Goal: Task Accomplishment & Management: Use online tool/utility

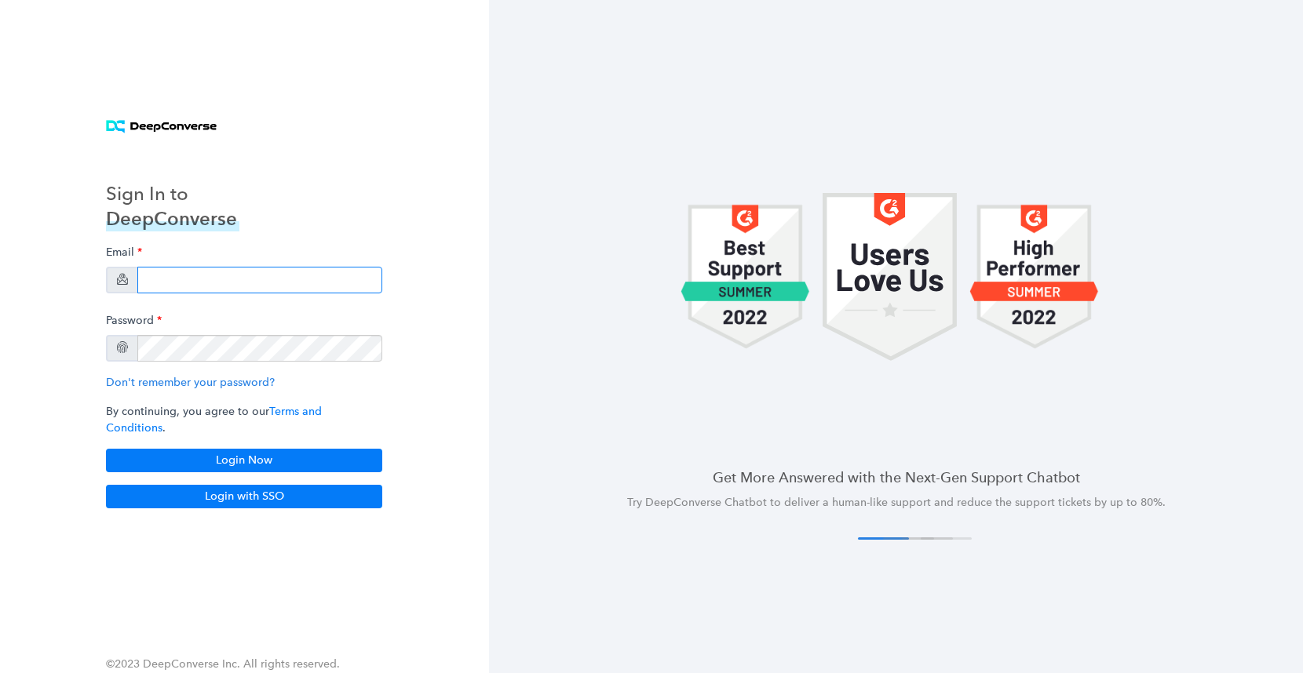
click at [303, 292] on input "email" at bounding box center [259, 280] width 245 height 27
paste input "[EMAIL_ADDRESS][DOMAIN_NAME]"
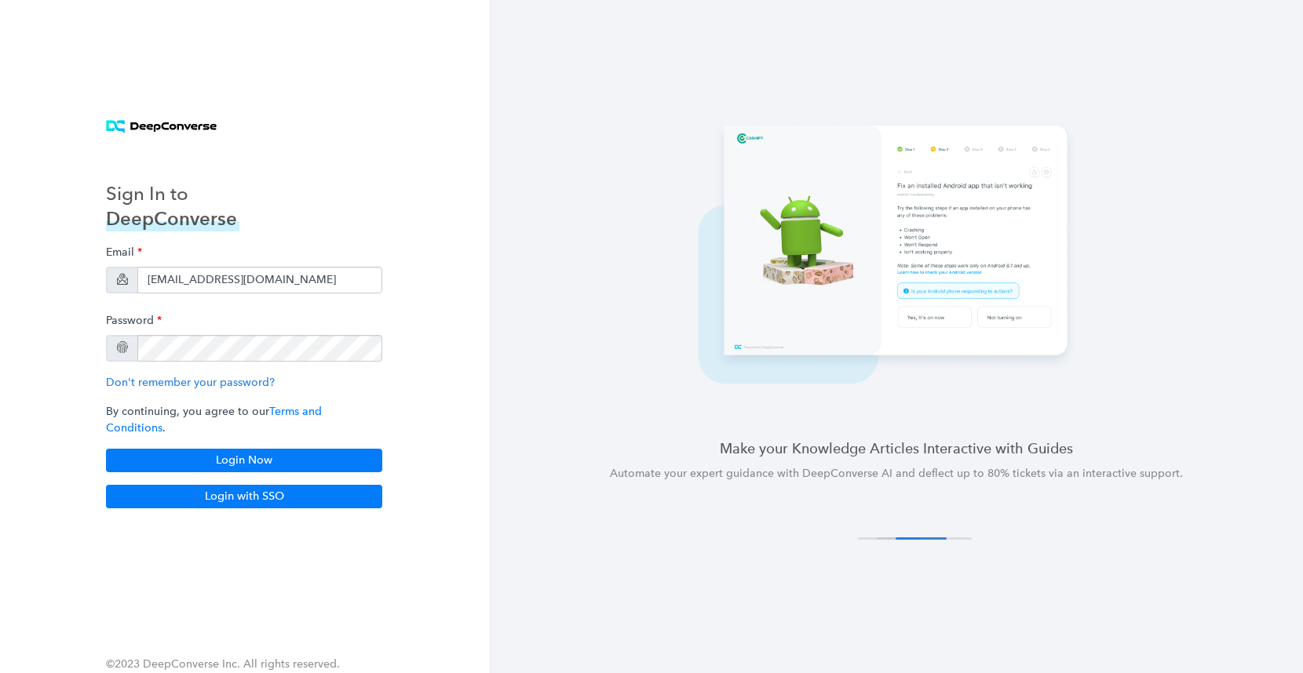
type input "[EMAIL_ADDRESS][DOMAIN_NAME]"
click at [305, 449] on button "Login Now" at bounding box center [244, 461] width 276 height 24
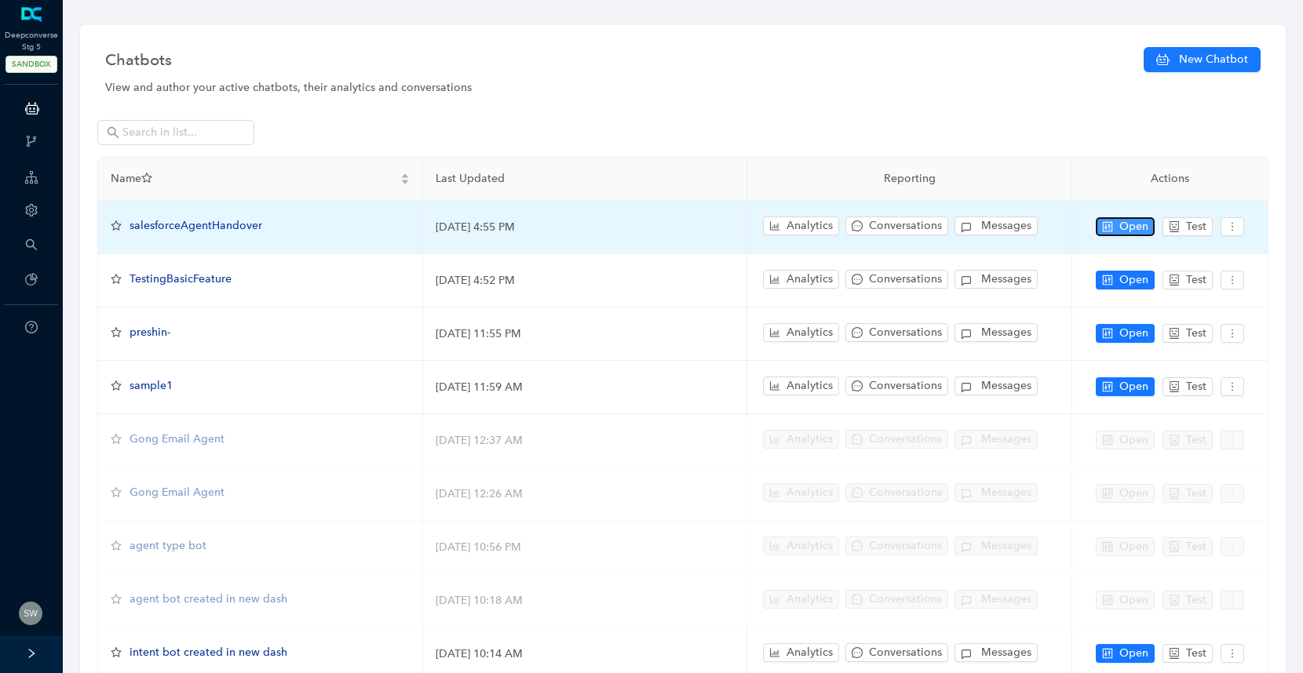
click at [1129, 228] on span "Open" at bounding box center [1133, 226] width 29 height 17
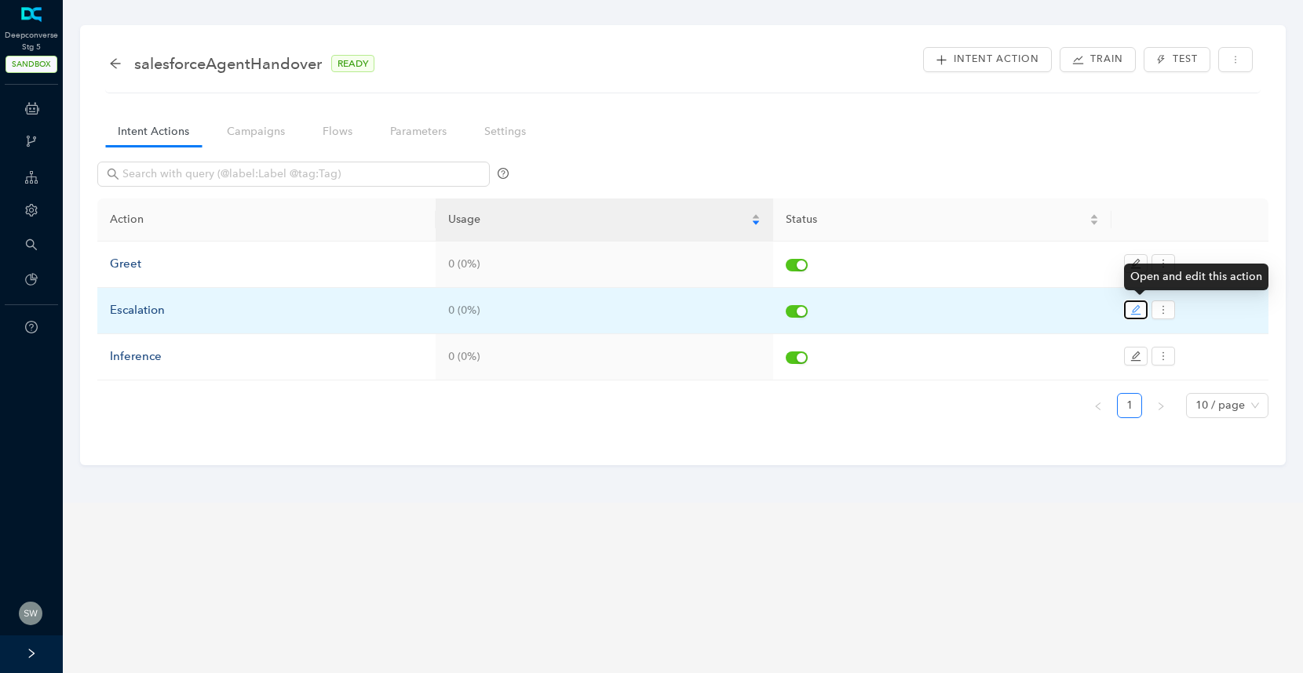
click at [1137, 317] on button "button" at bounding box center [1136, 310] width 24 height 19
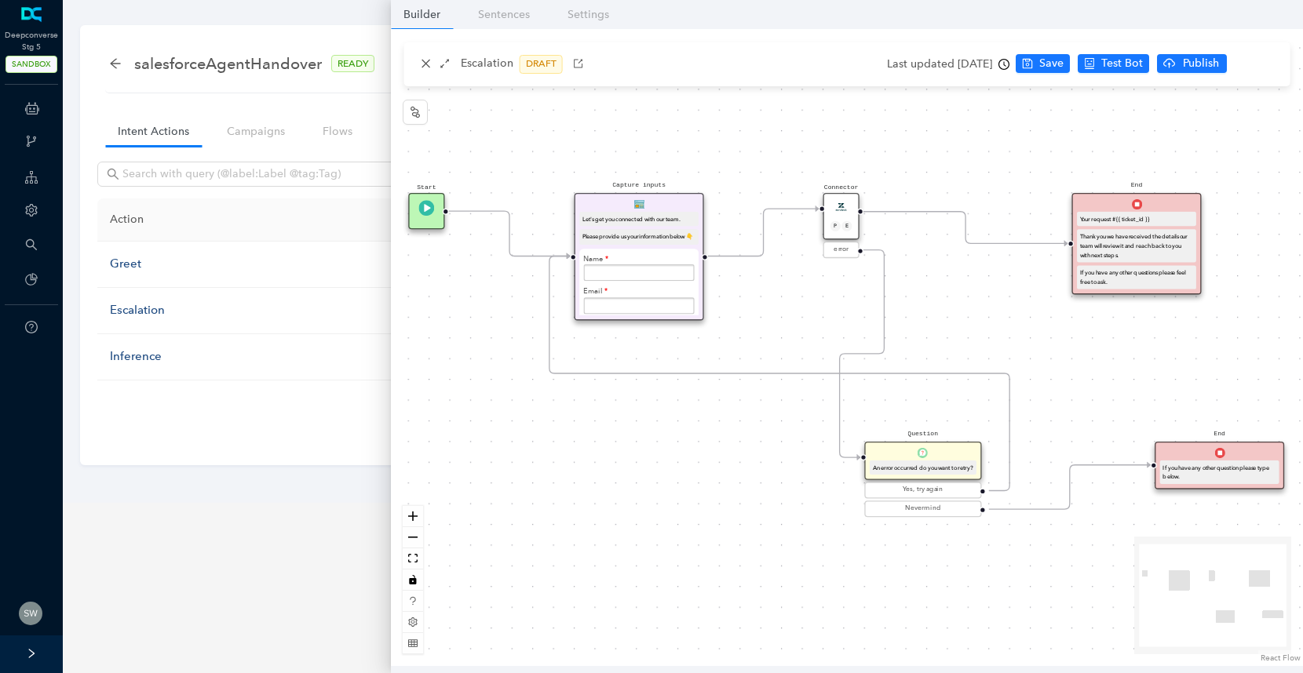
click at [429, 76] on div "Escalation DRAFT" at bounding box center [847, 64] width 886 height 44
click at [425, 68] on icon "close" at bounding box center [426, 63] width 11 height 11
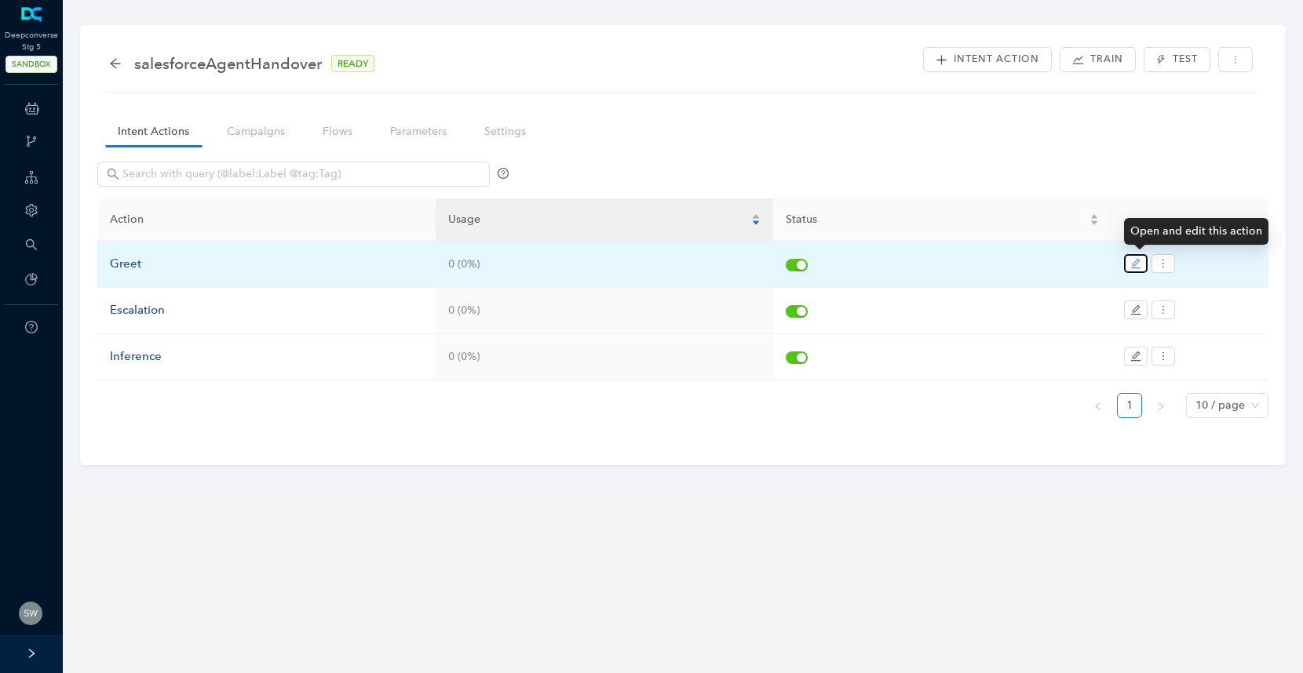
click at [1130, 262] on icon "edit" at bounding box center [1135, 263] width 11 height 11
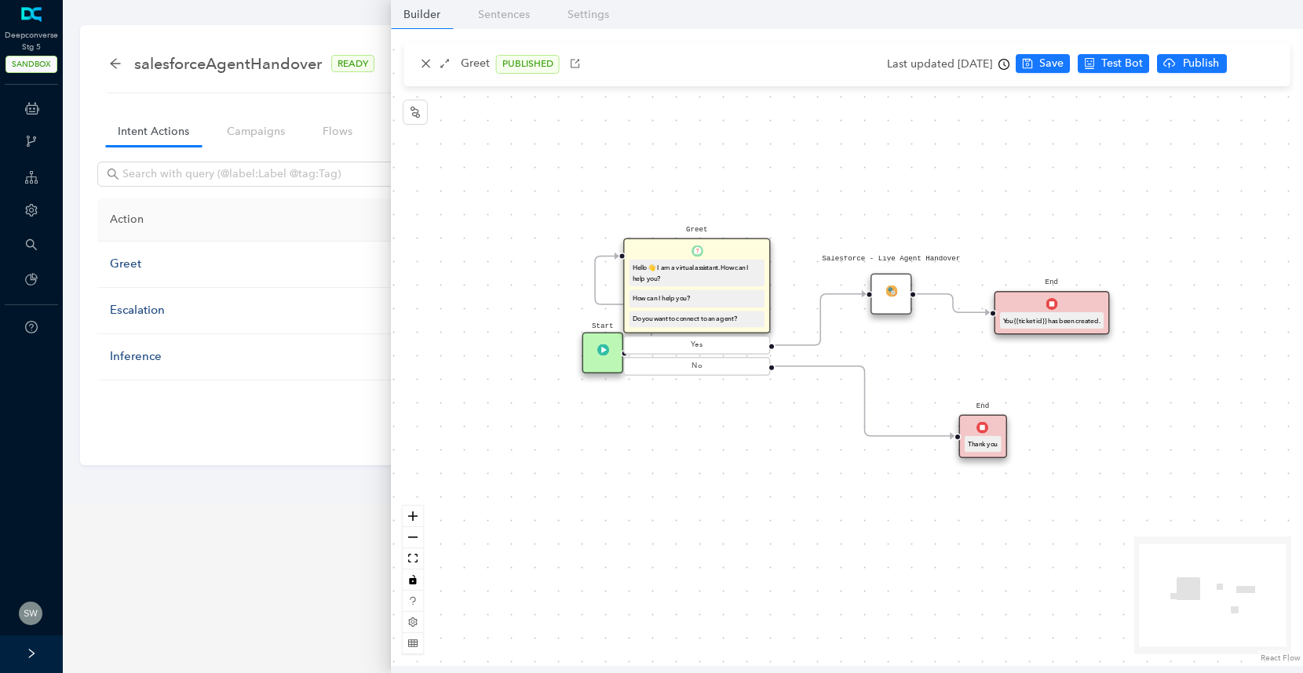
drag, startPoint x: 801, startPoint y: 256, endPoint x: 721, endPoint y: 243, distance: 80.4
click at [722, 243] on div "Greet Hello 👋 I am a virtual assistant. How can I help you? How can I help you?…" at bounding box center [697, 286] width 148 height 95
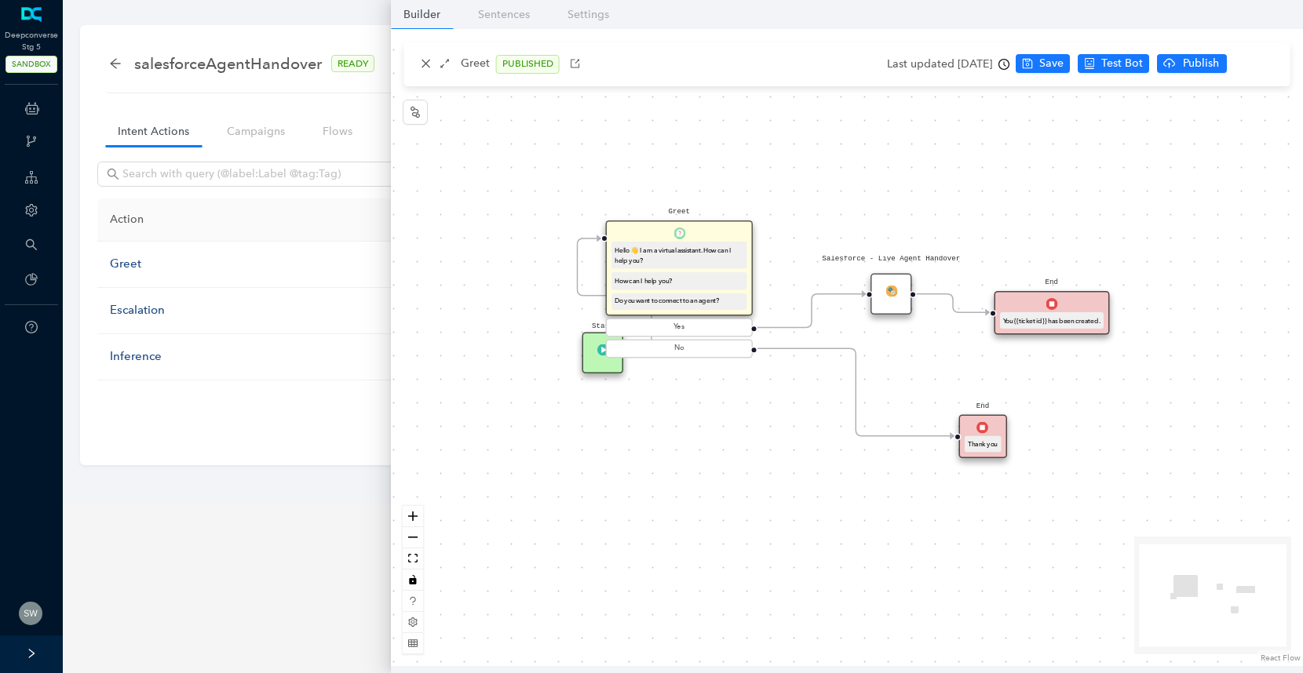
click at [889, 304] on div "Salesforce - Live Agent Handover" at bounding box center [891, 295] width 42 height 42
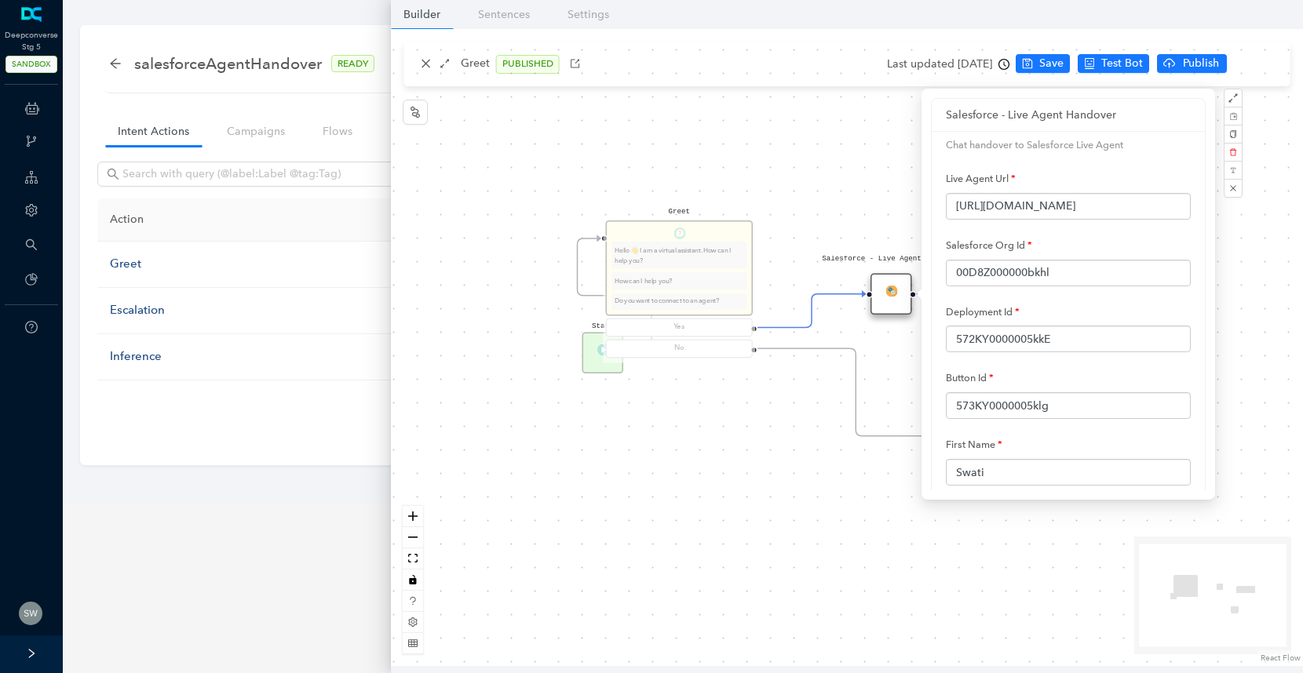
click at [747, 499] on div "Start Greet Hello 👋 I am a virtual assistant. How can I help you? How can I hel…" at bounding box center [847, 347] width 912 height 637
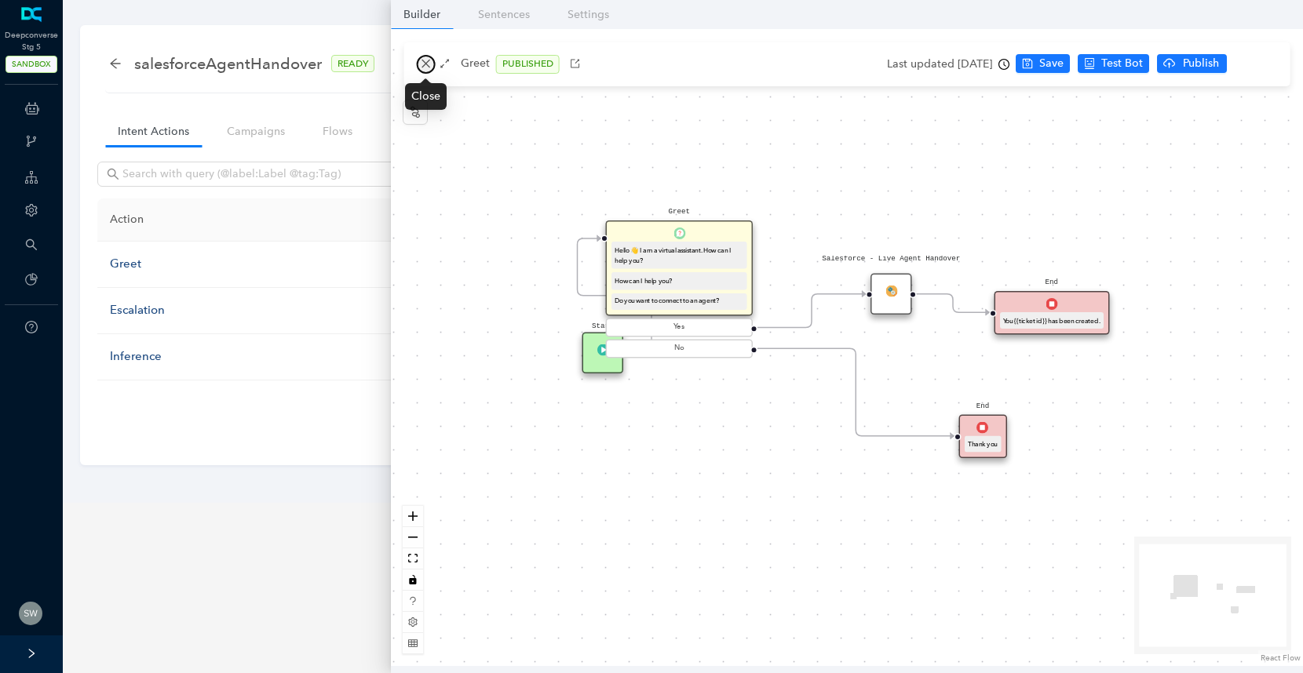
click at [426, 64] on icon "close" at bounding box center [425, 64] width 9 height 9
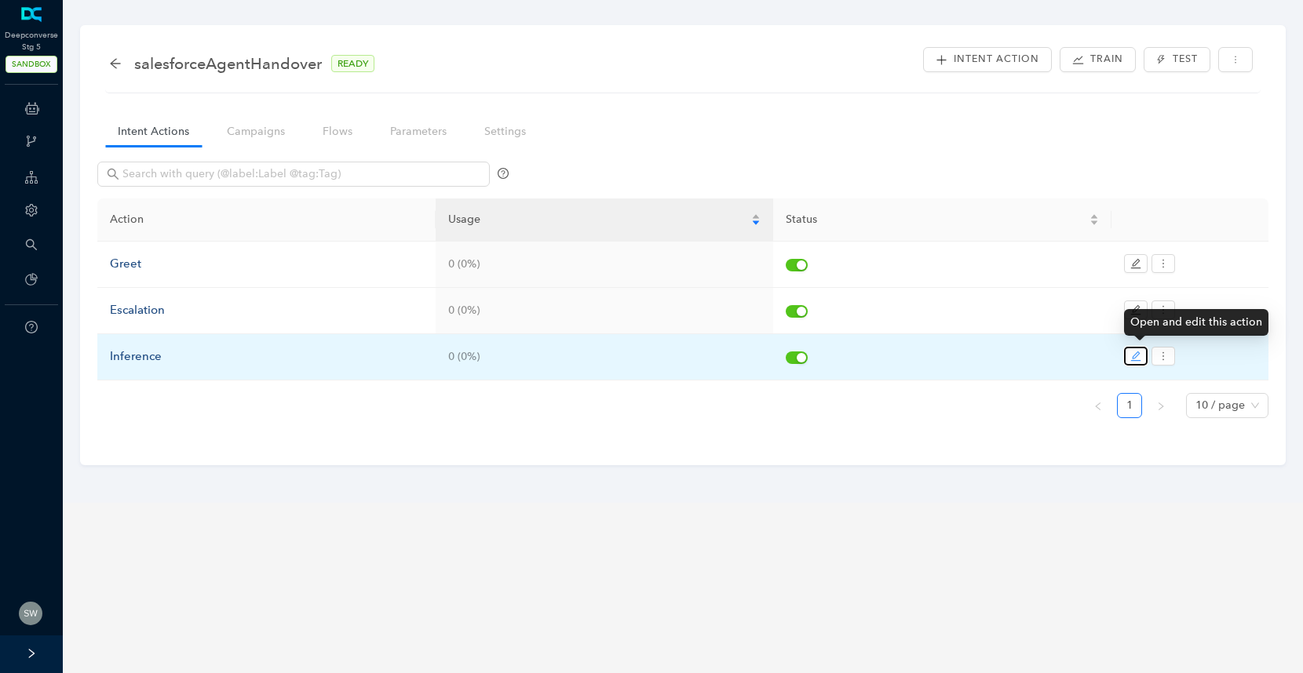
click at [1128, 356] on button "button" at bounding box center [1136, 356] width 24 height 19
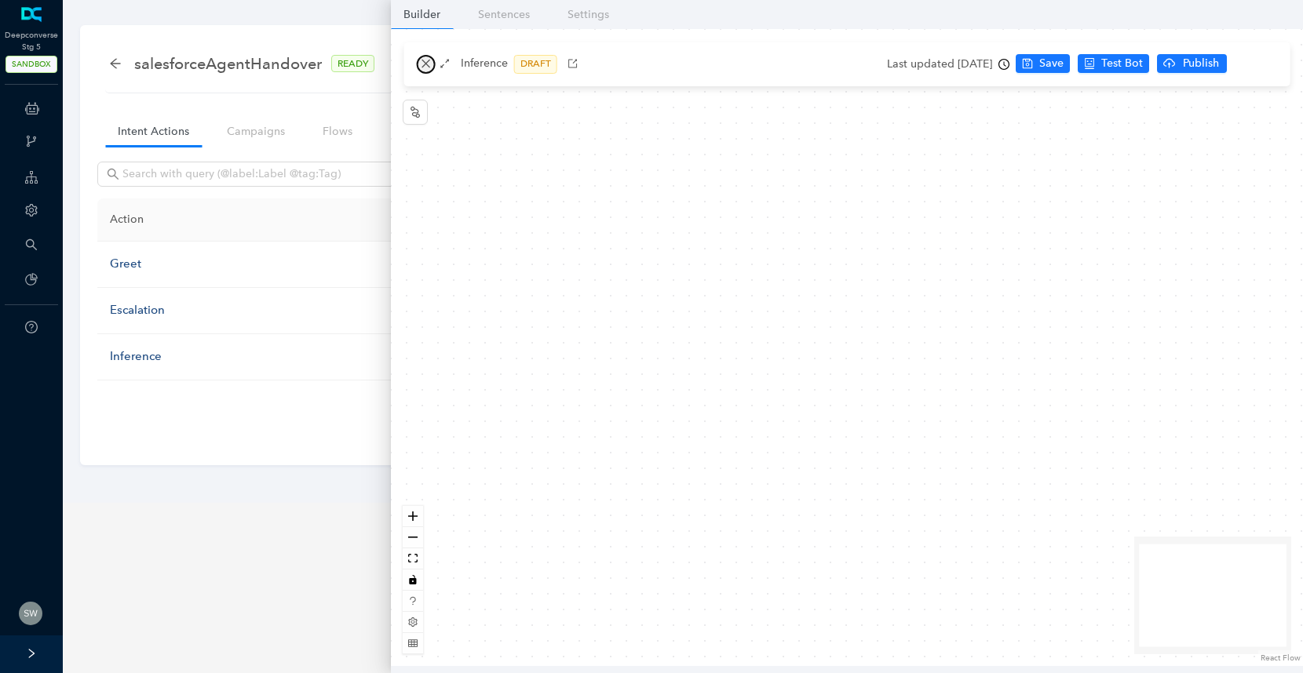
click at [425, 70] on span "button" at bounding box center [426, 64] width 11 height 12
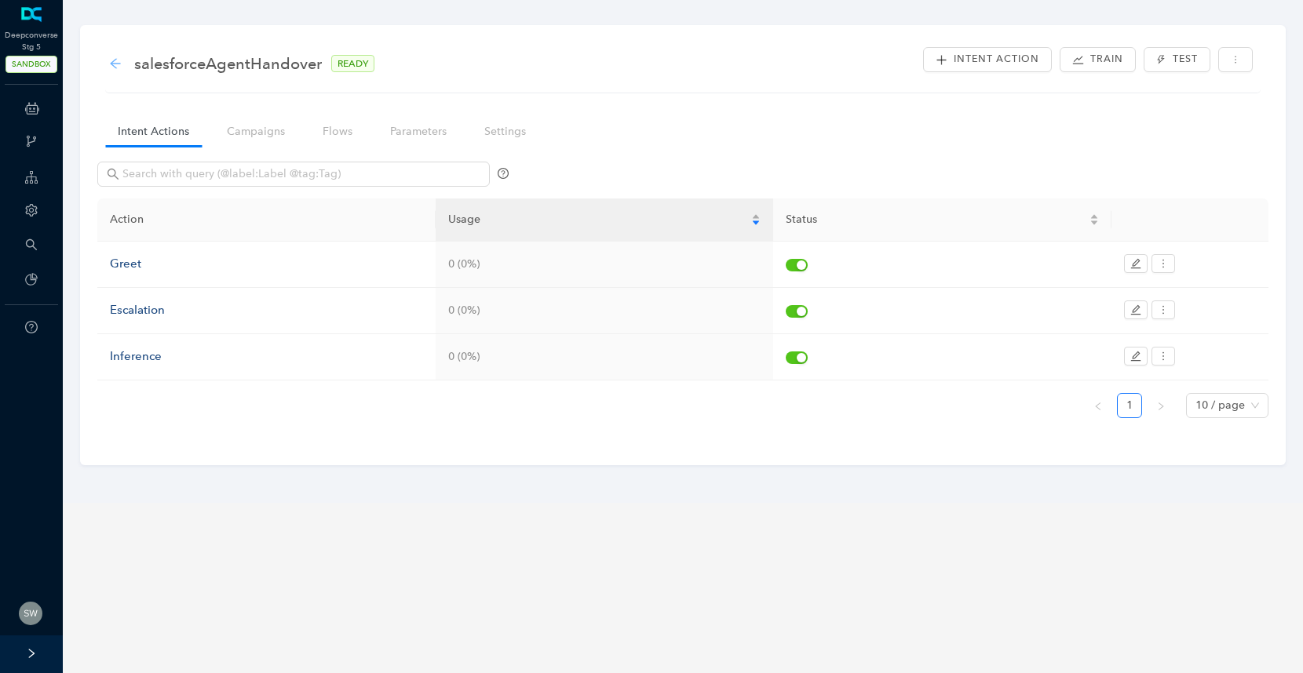
click at [119, 64] on icon "arrow-left" at bounding box center [115, 63] width 13 height 13
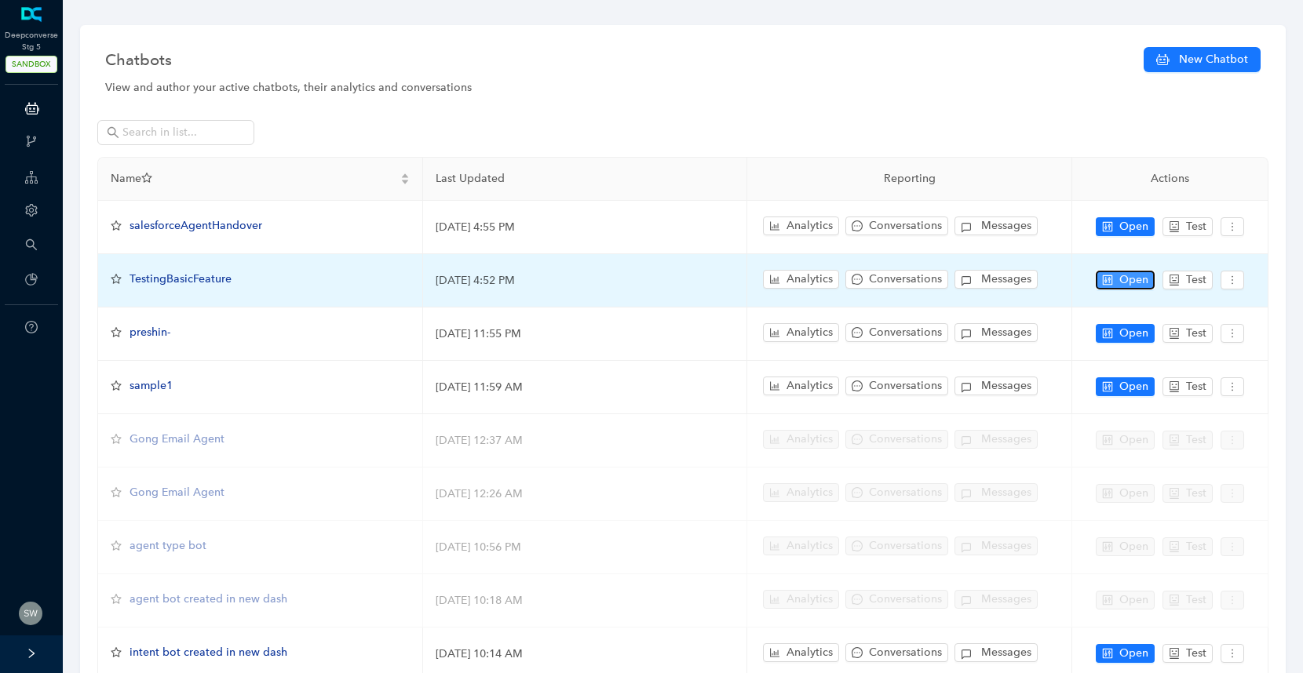
click at [1114, 275] on button "Open" at bounding box center [1125, 280] width 59 height 19
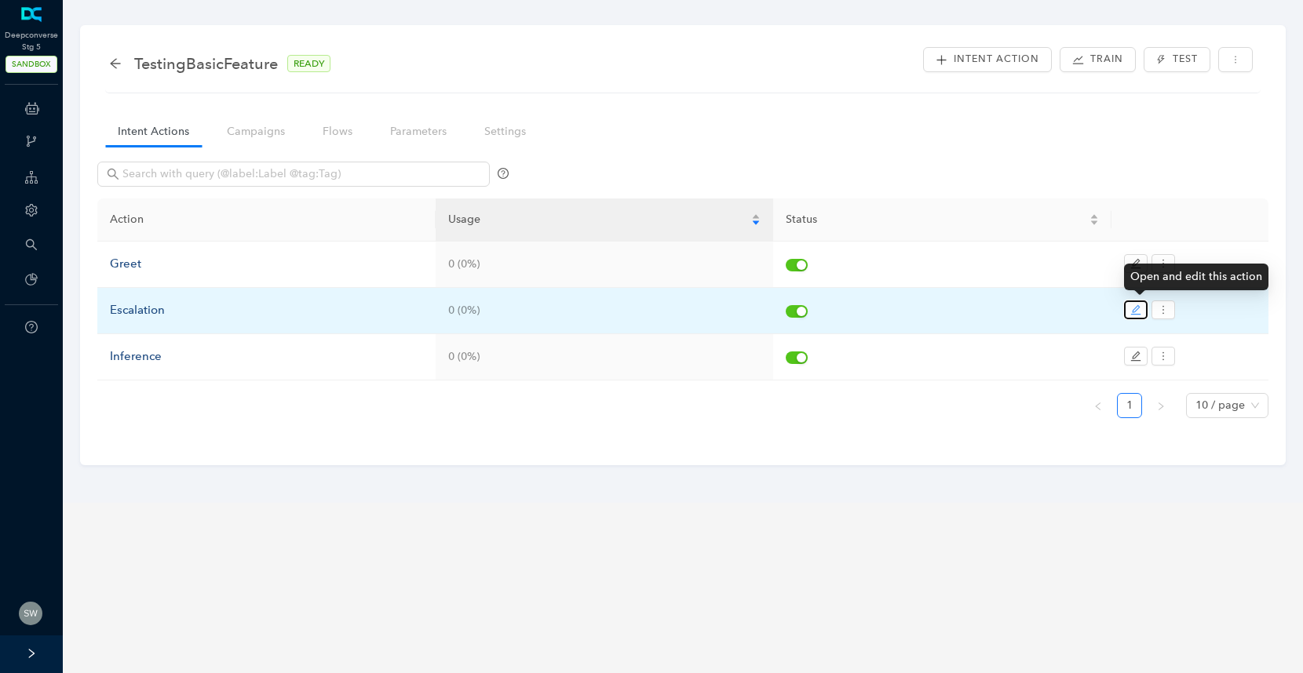
click at [1136, 310] on icon "edit" at bounding box center [1135, 310] width 11 height 11
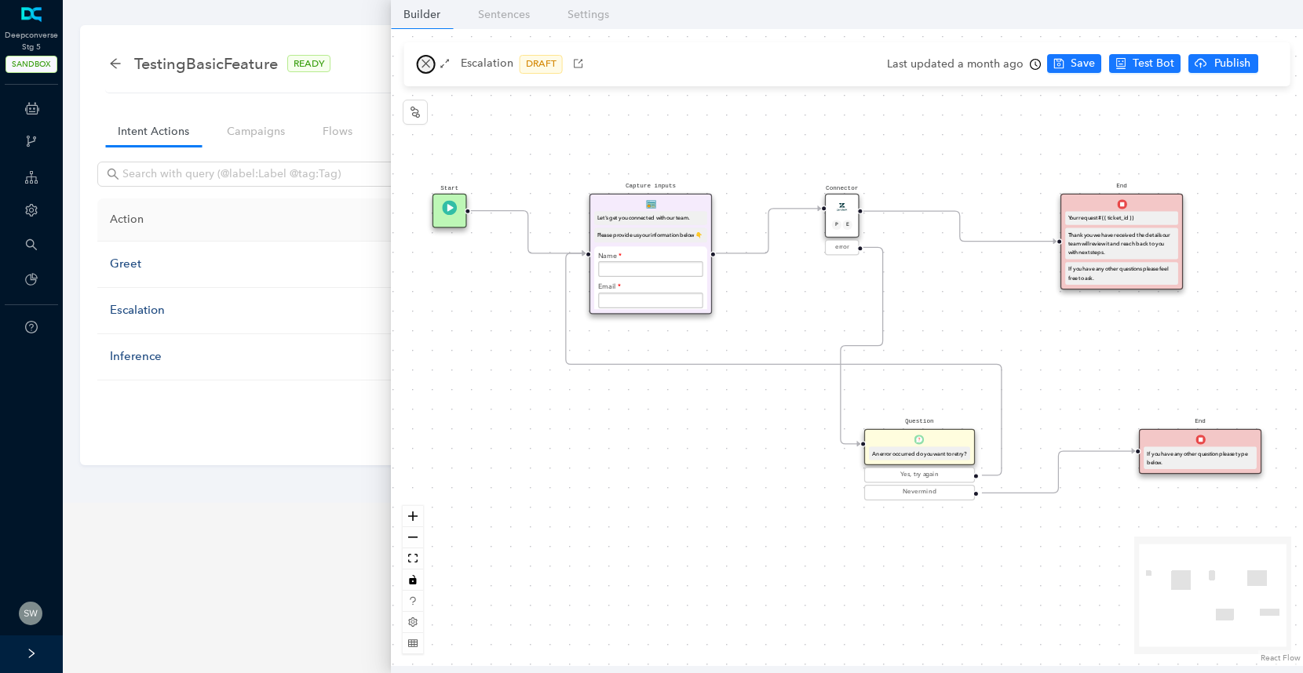
click at [431, 66] on icon "close" at bounding box center [426, 63] width 11 height 11
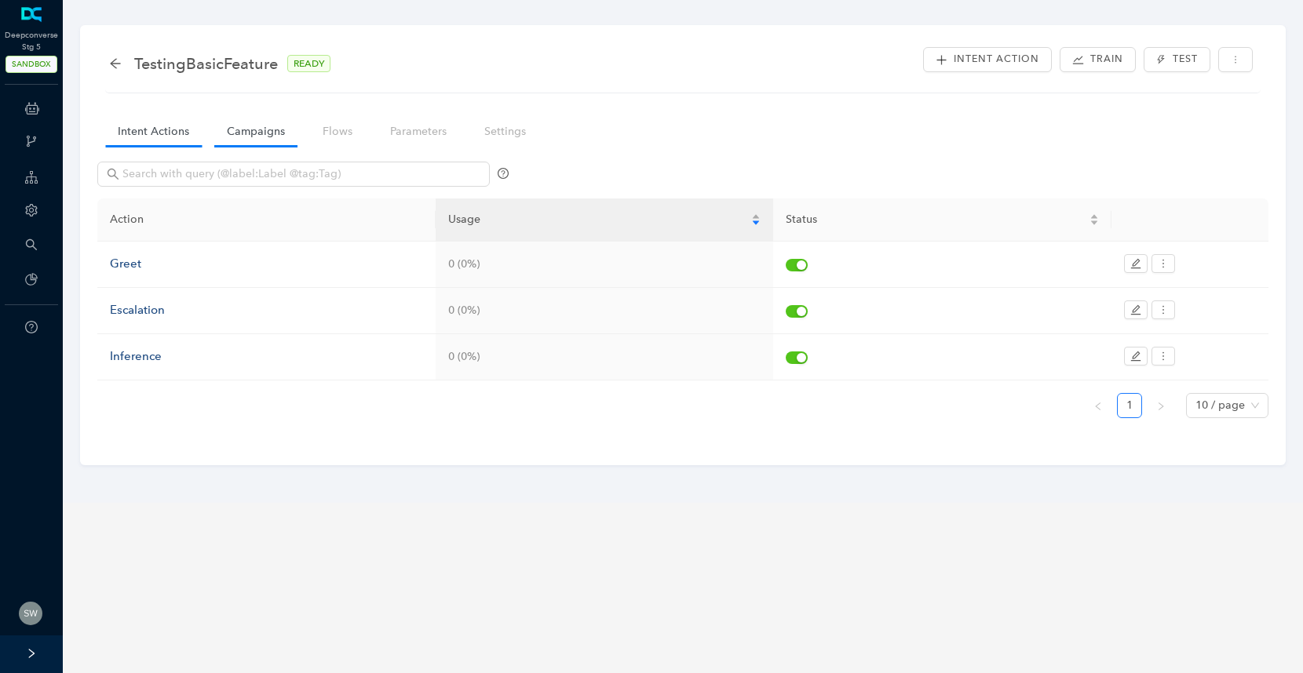
click at [275, 135] on link "Campaigns" at bounding box center [255, 131] width 83 height 29
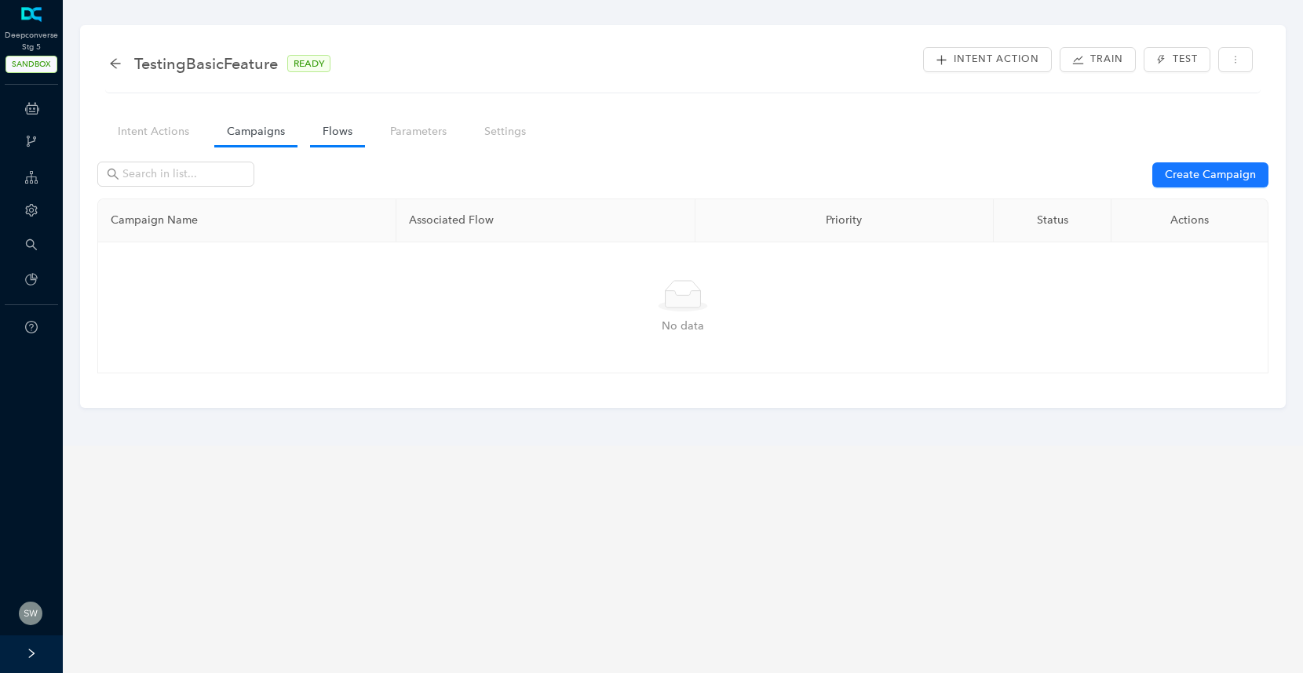
click at [332, 132] on link "Flows" at bounding box center [337, 131] width 55 height 29
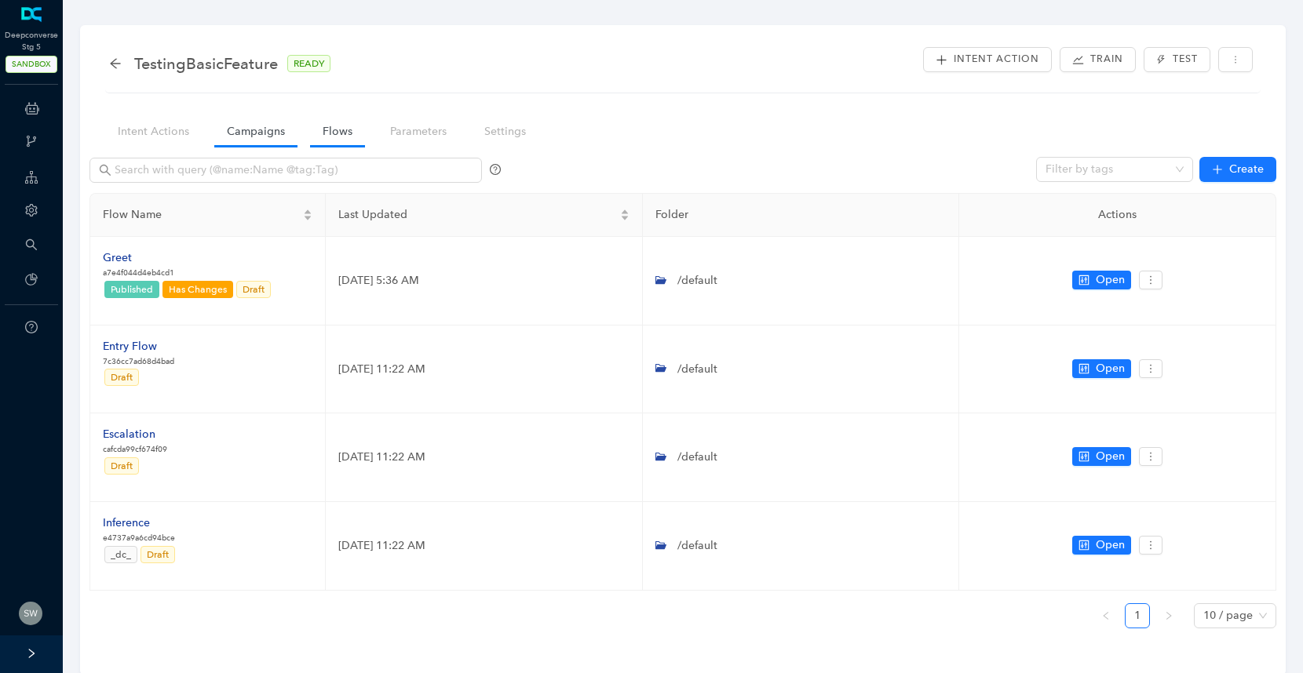
click at [280, 136] on link "Campaigns" at bounding box center [255, 131] width 83 height 29
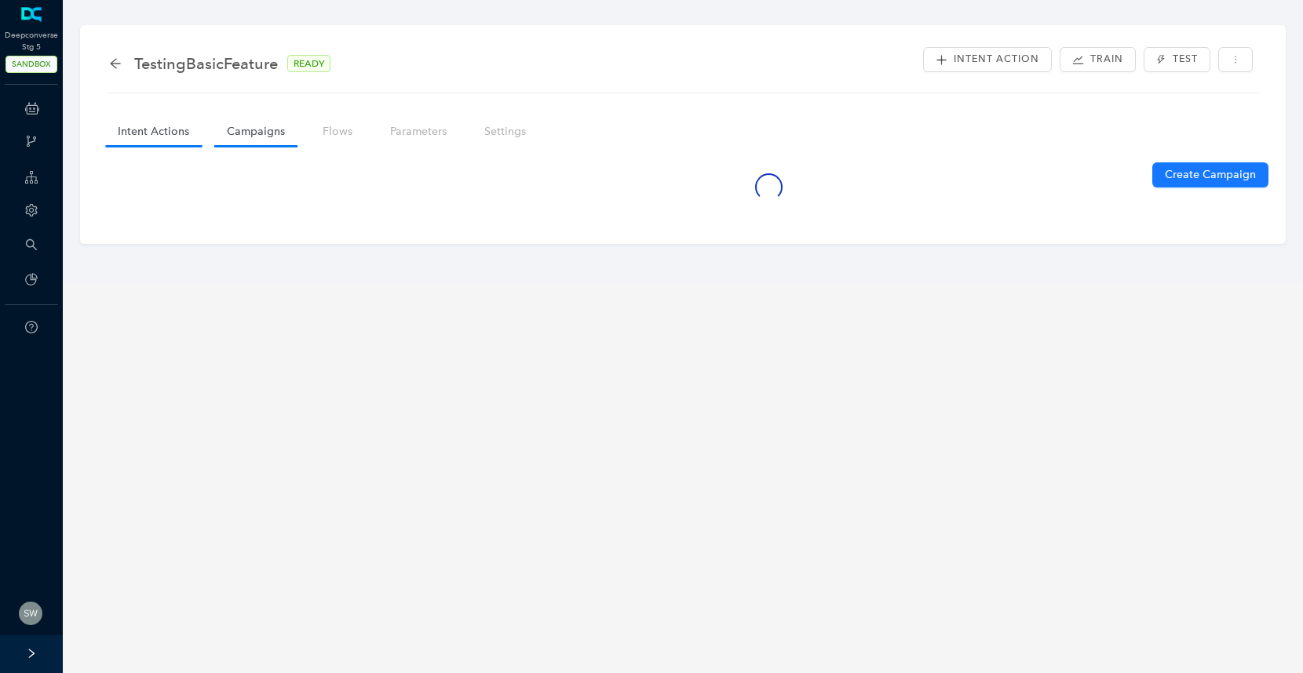
click at [139, 132] on link "Intent Actions" at bounding box center [153, 131] width 97 height 29
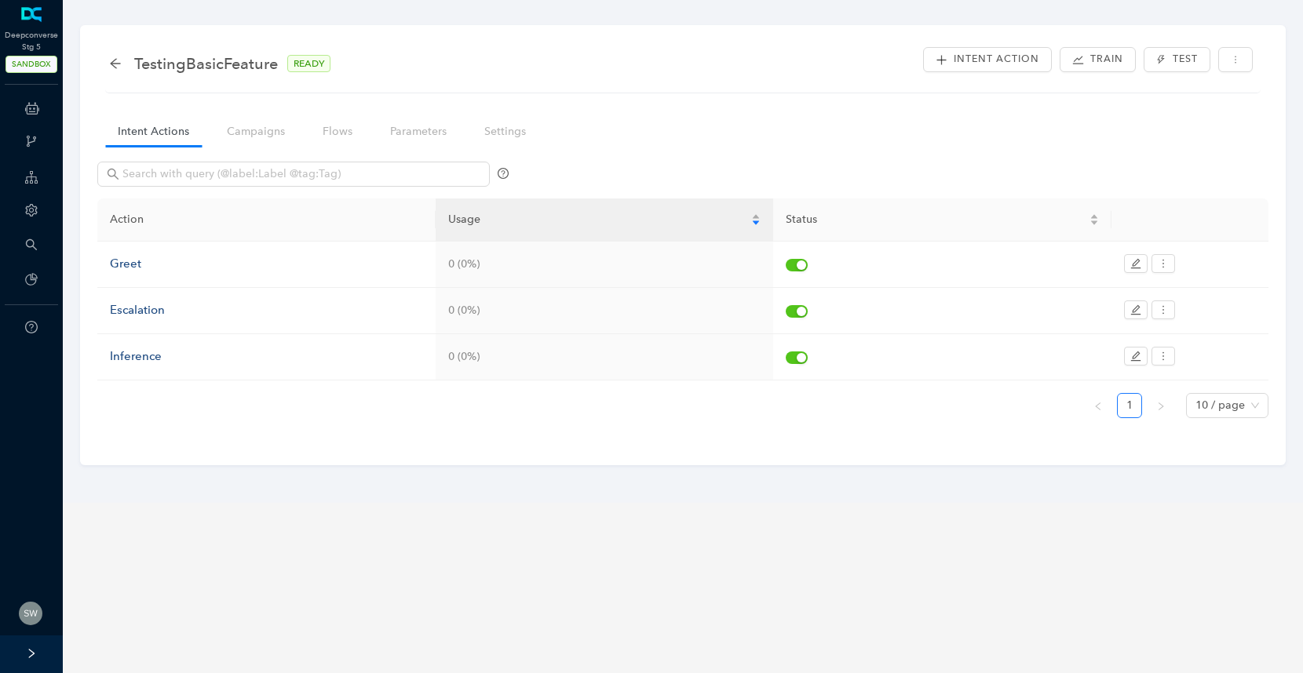
click at [109, 56] on div "TestingBasicFeature READY" at bounding box center [227, 63] width 237 height 25
click at [115, 64] on icon "arrow-left" at bounding box center [115, 63] width 13 height 13
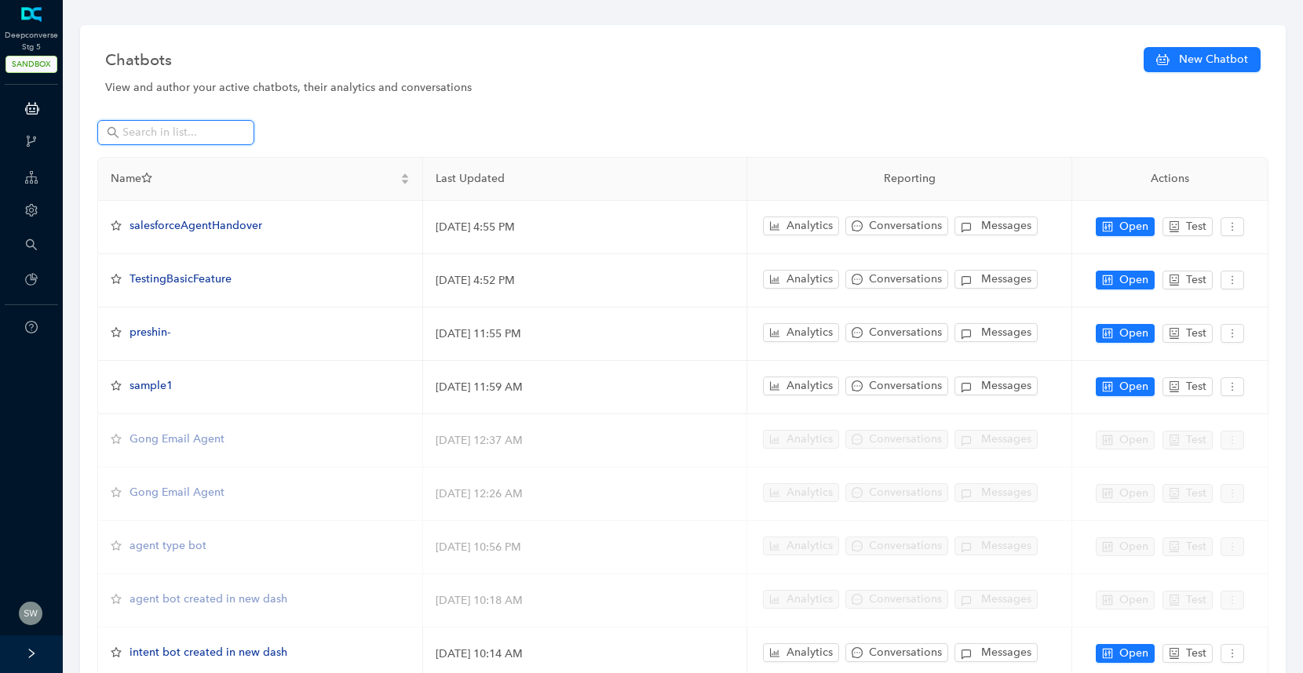
click at [202, 124] on input "text" at bounding box center [177, 132] width 110 height 17
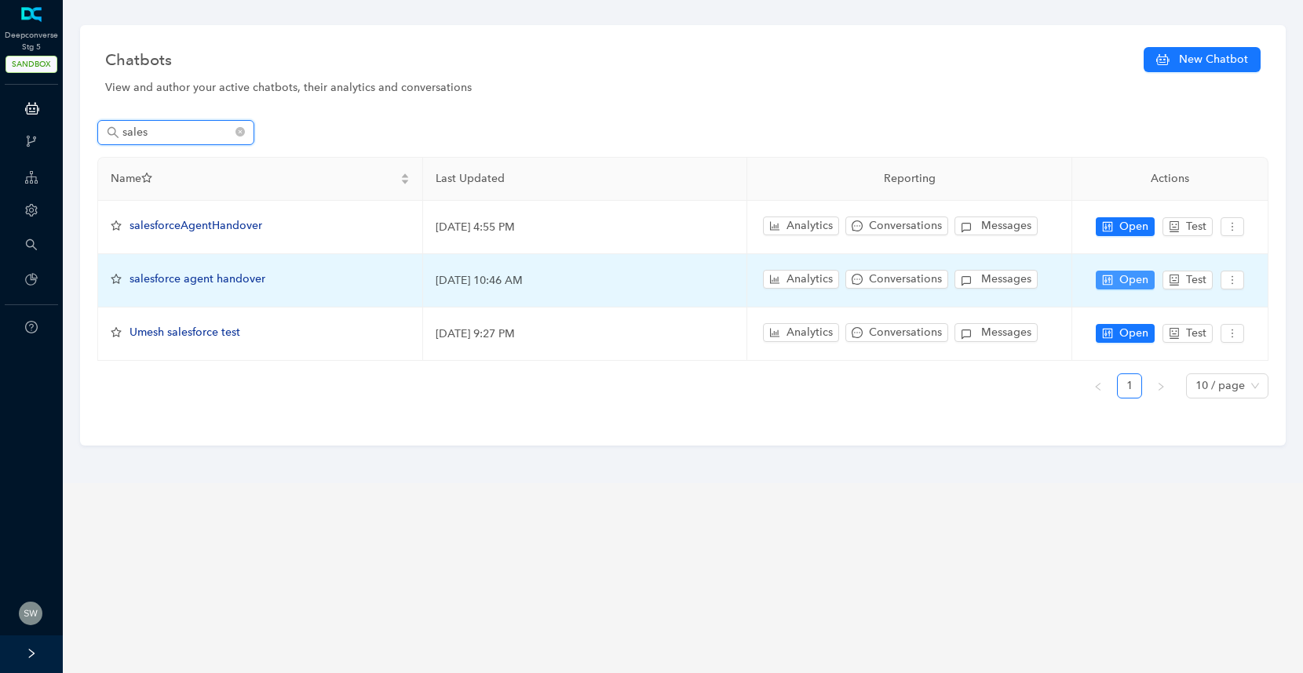
type input "sales"
click at [1113, 275] on icon "control" at bounding box center [1107, 280] width 11 height 11
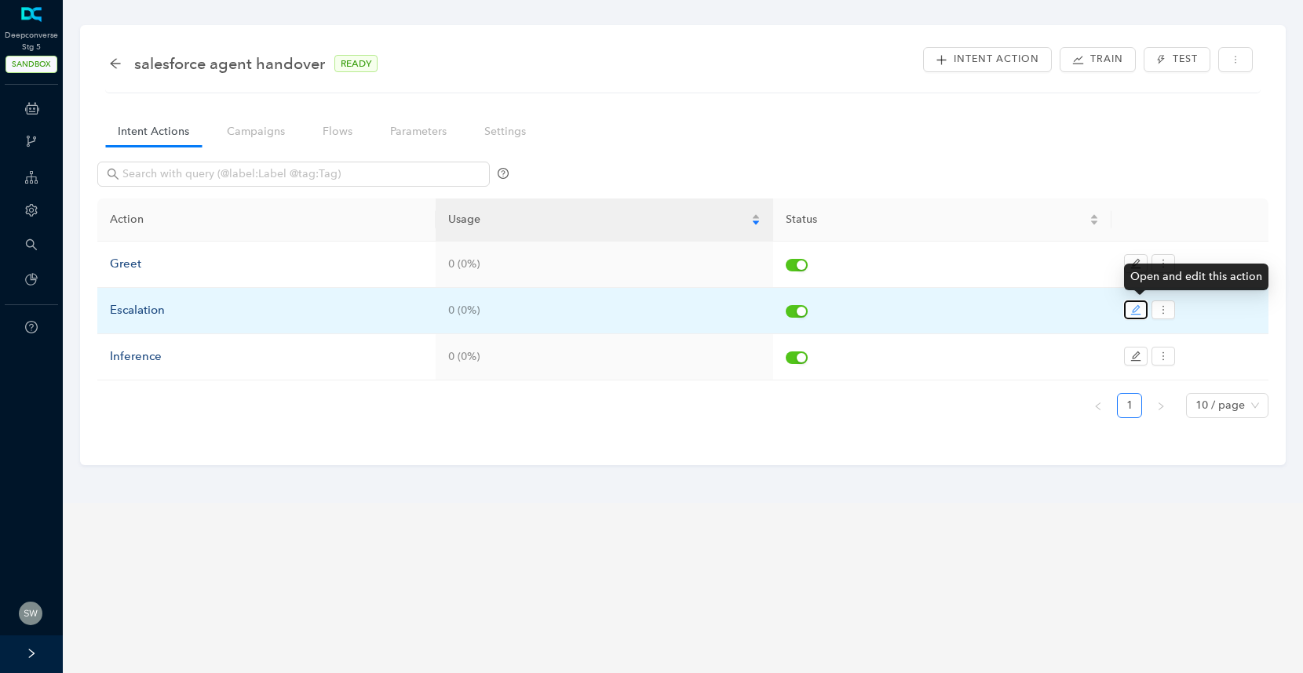
click at [1133, 305] on icon "edit" at bounding box center [1135, 310] width 11 height 11
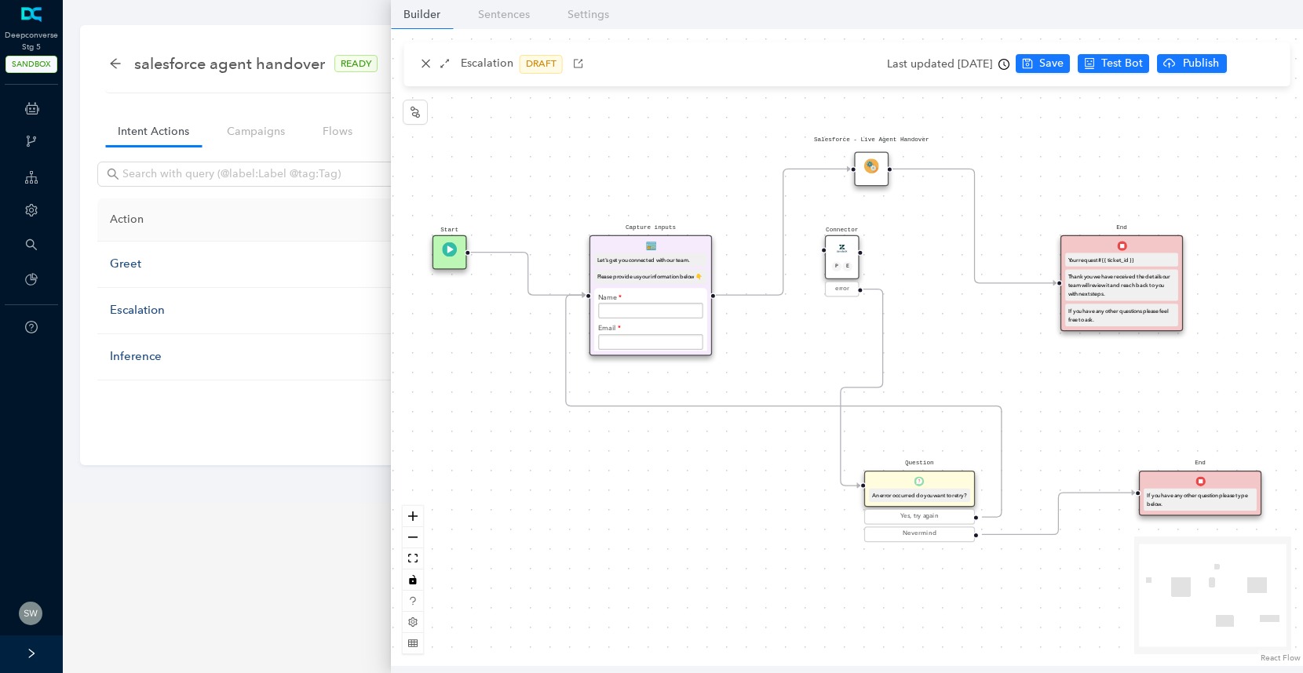
click at [874, 166] on img at bounding box center [871, 166] width 15 height 15
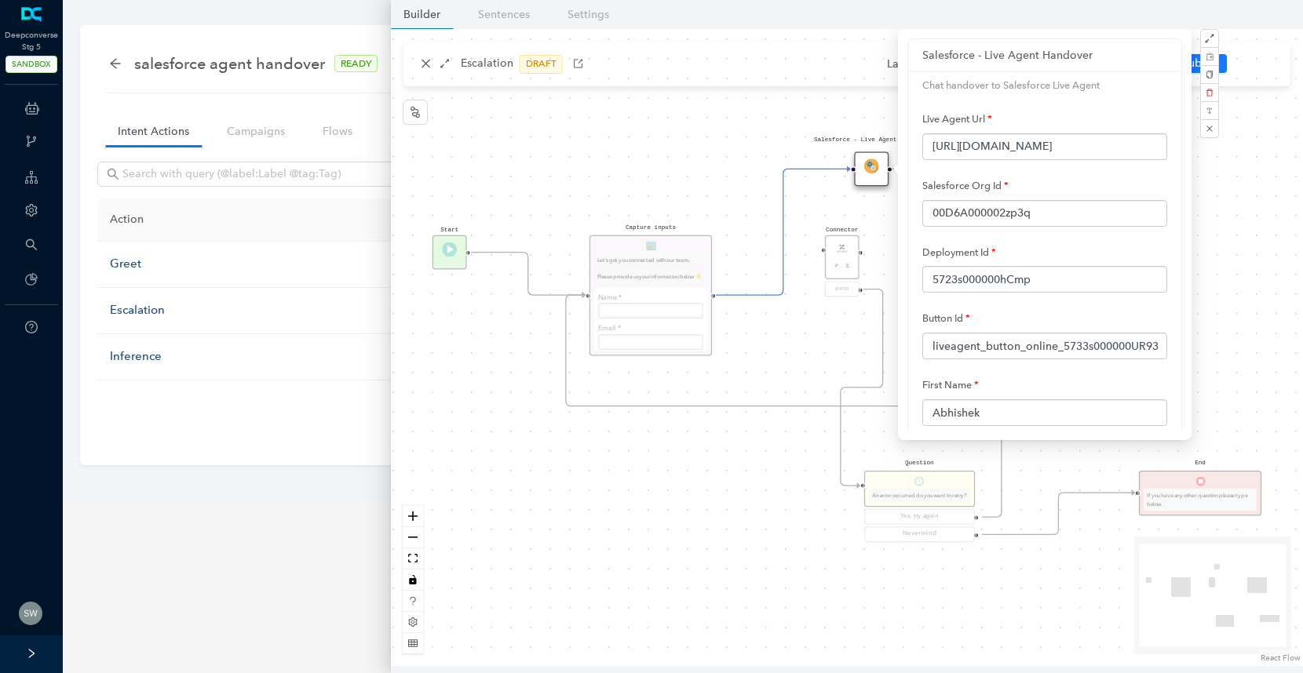
click at [683, 146] on div "Start End If you have any other question please type below. Connector P E error…" at bounding box center [847, 347] width 912 height 637
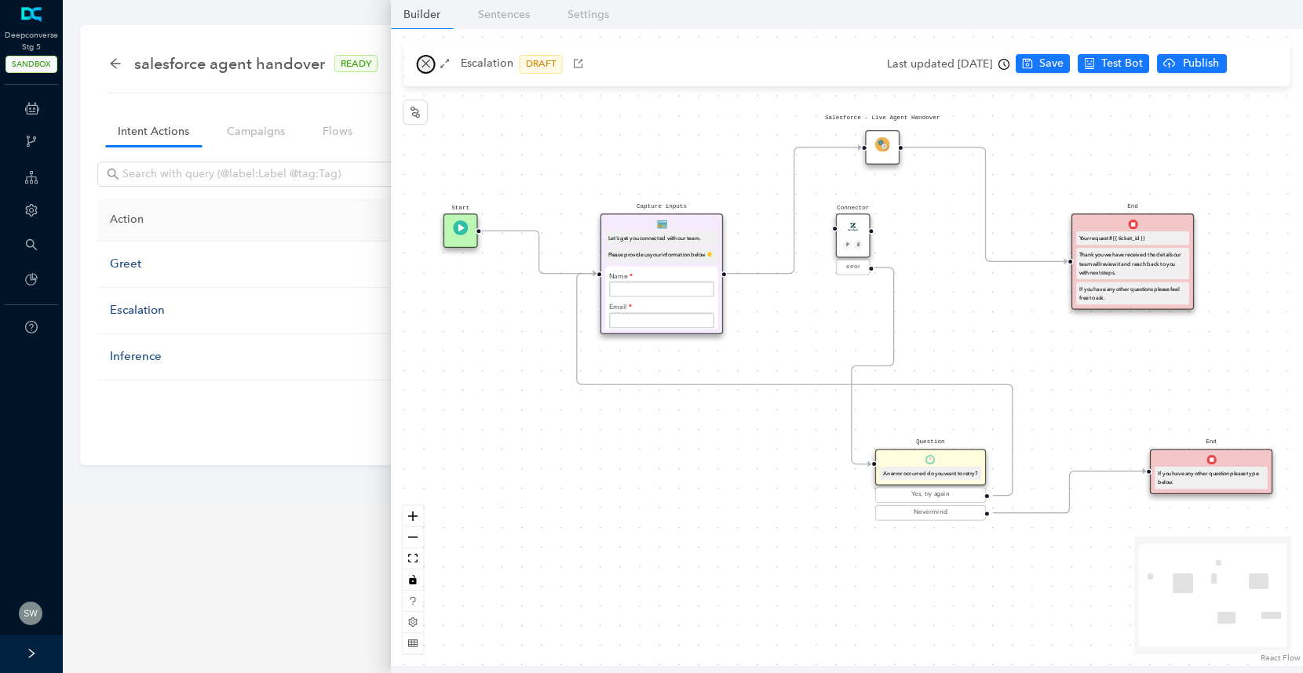
click at [421, 71] on button "button" at bounding box center [426, 64] width 19 height 19
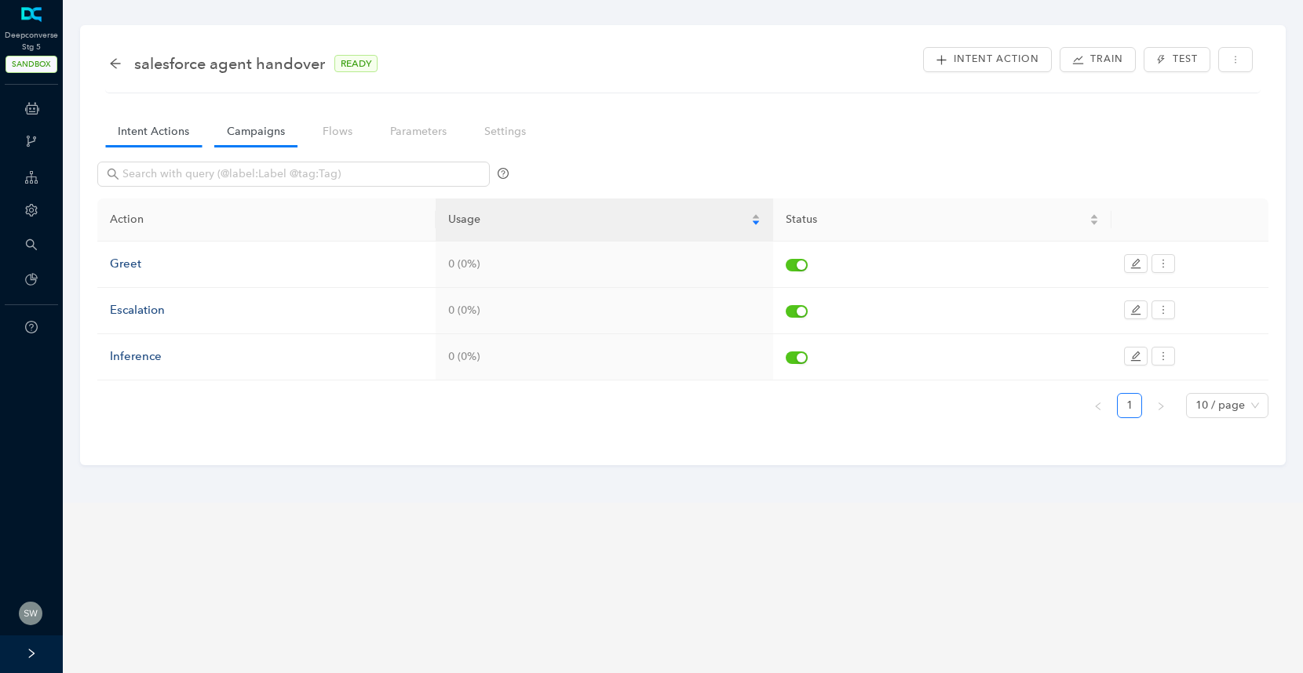
click at [279, 133] on link "Campaigns" at bounding box center [255, 131] width 83 height 29
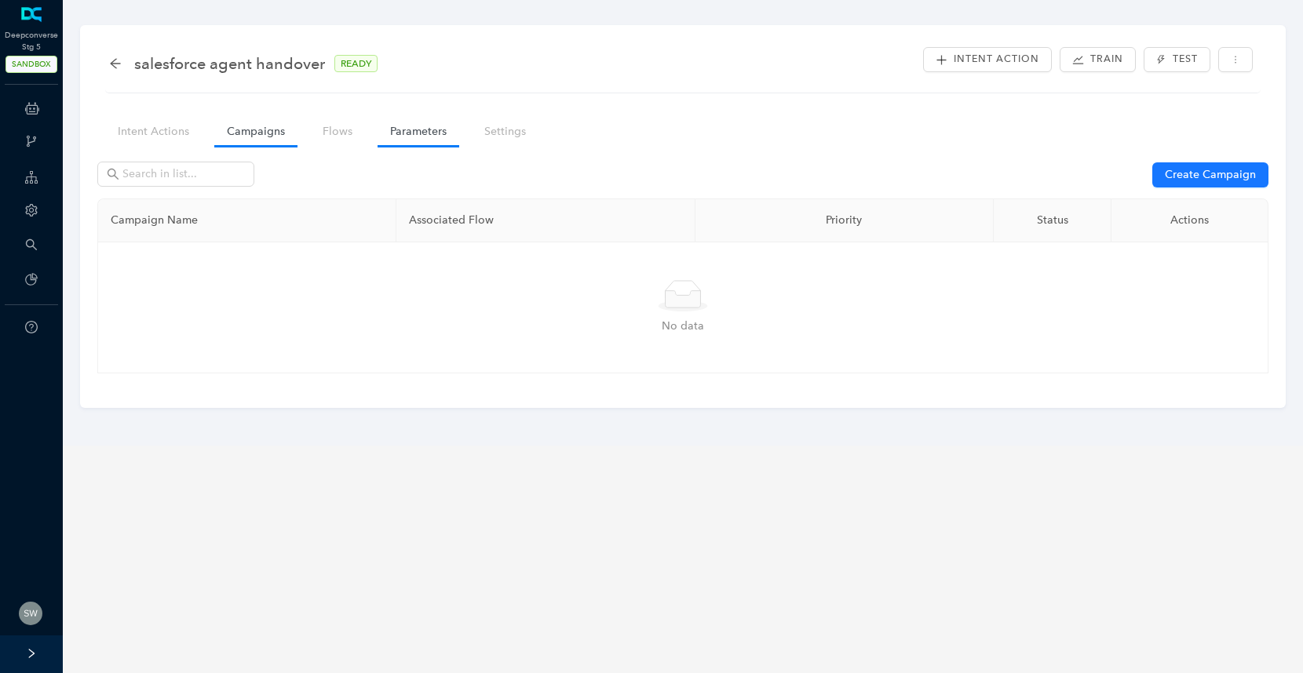
click at [388, 133] on link "Parameters" at bounding box center [419, 131] width 82 height 29
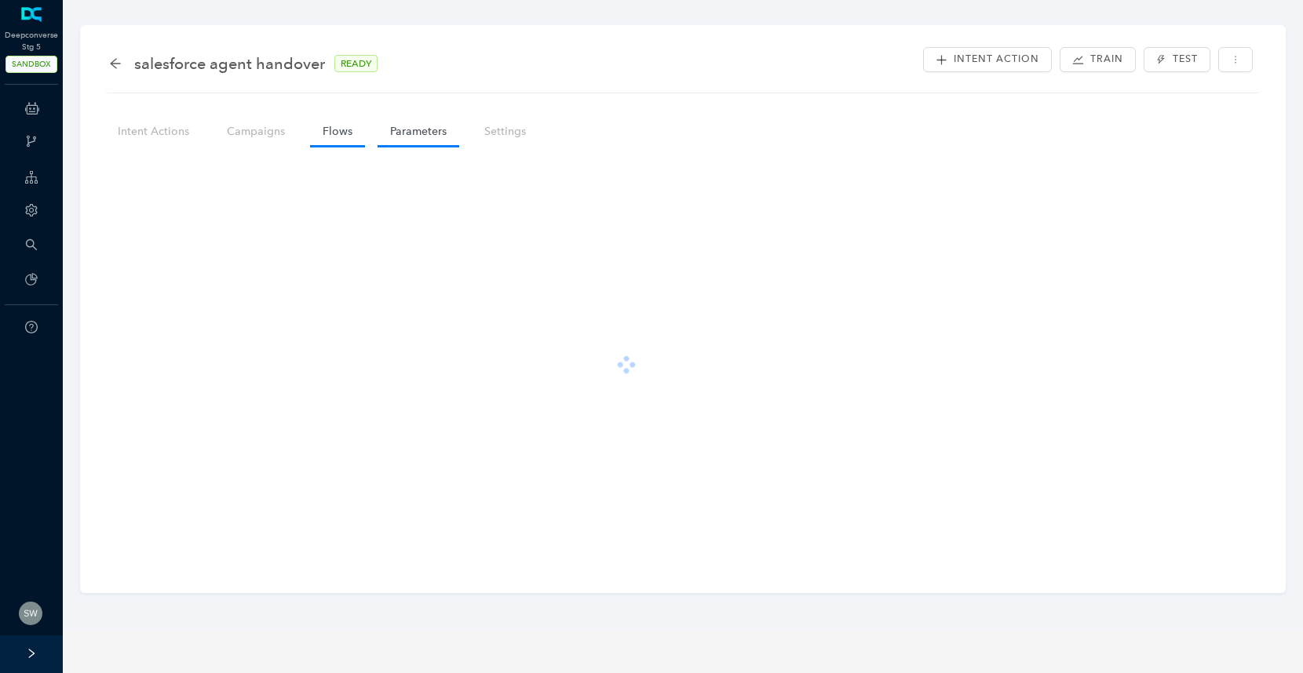
click at [357, 132] on link "Flows" at bounding box center [337, 131] width 55 height 29
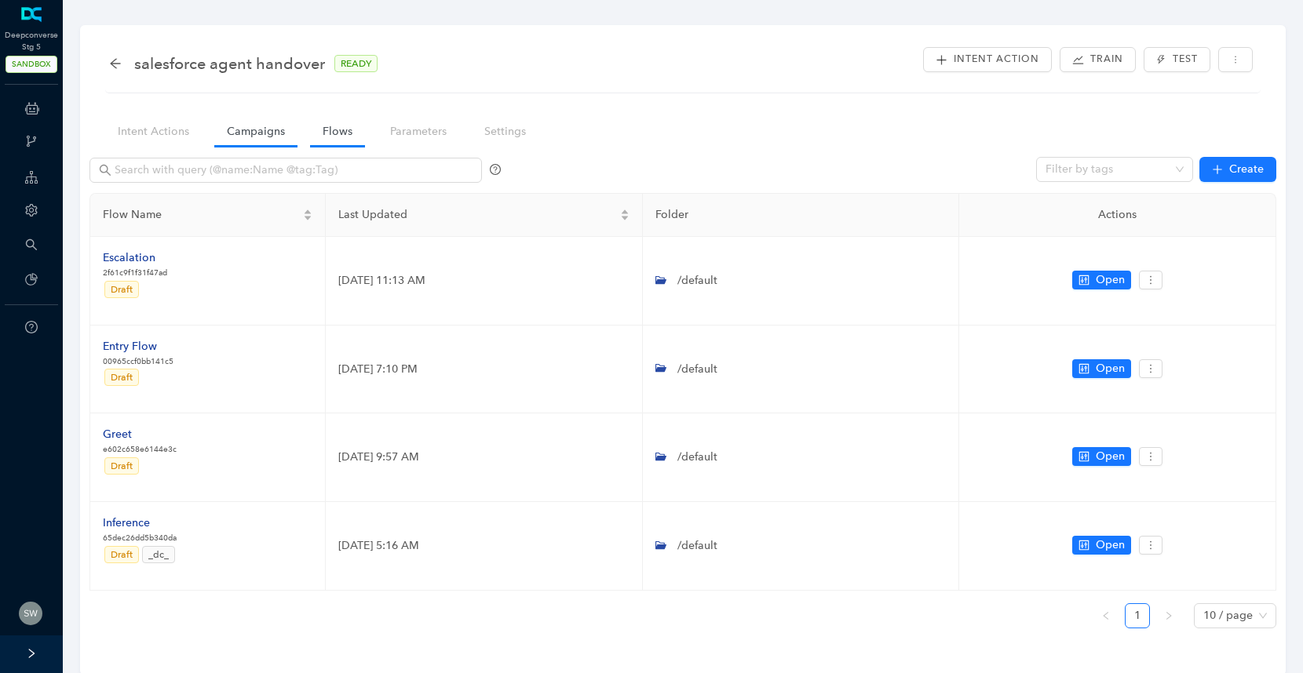
click at [290, 136] on link "Campaigns" at bounding box center [255, 131] width 83 height 29
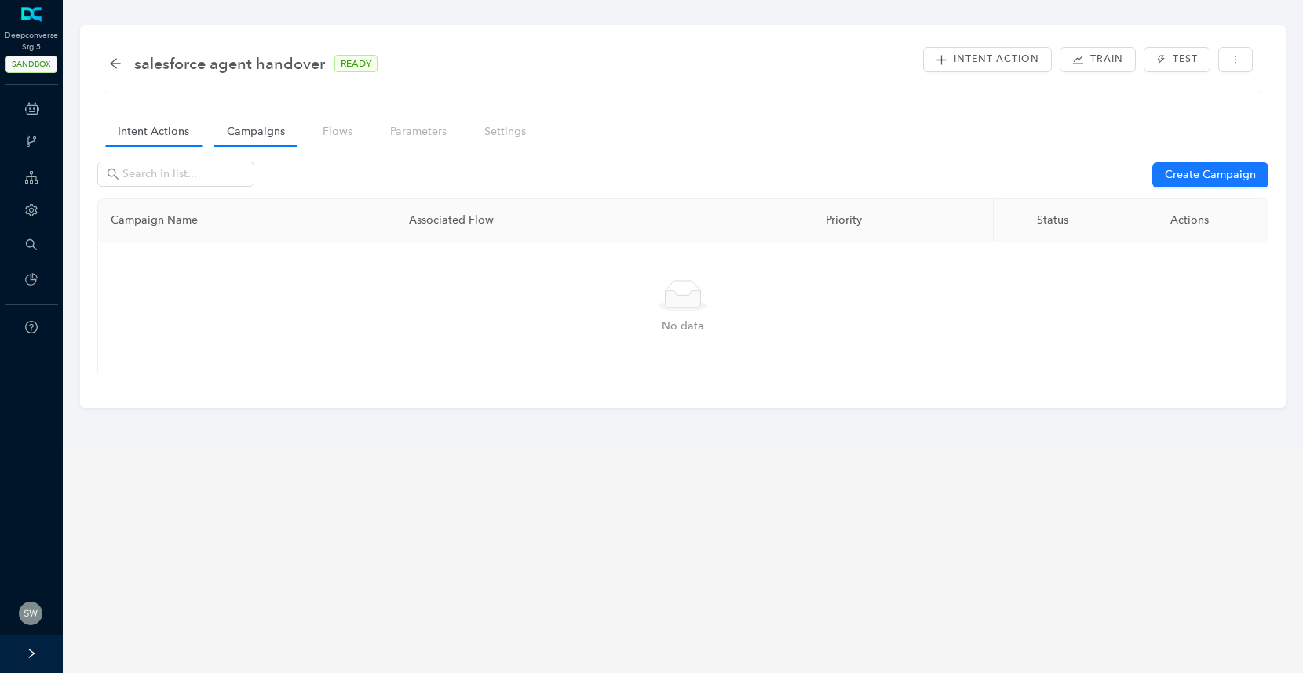
click at [165, 140] on link "Intent Actions" at bounding box center [153, 131] width 97 height 29
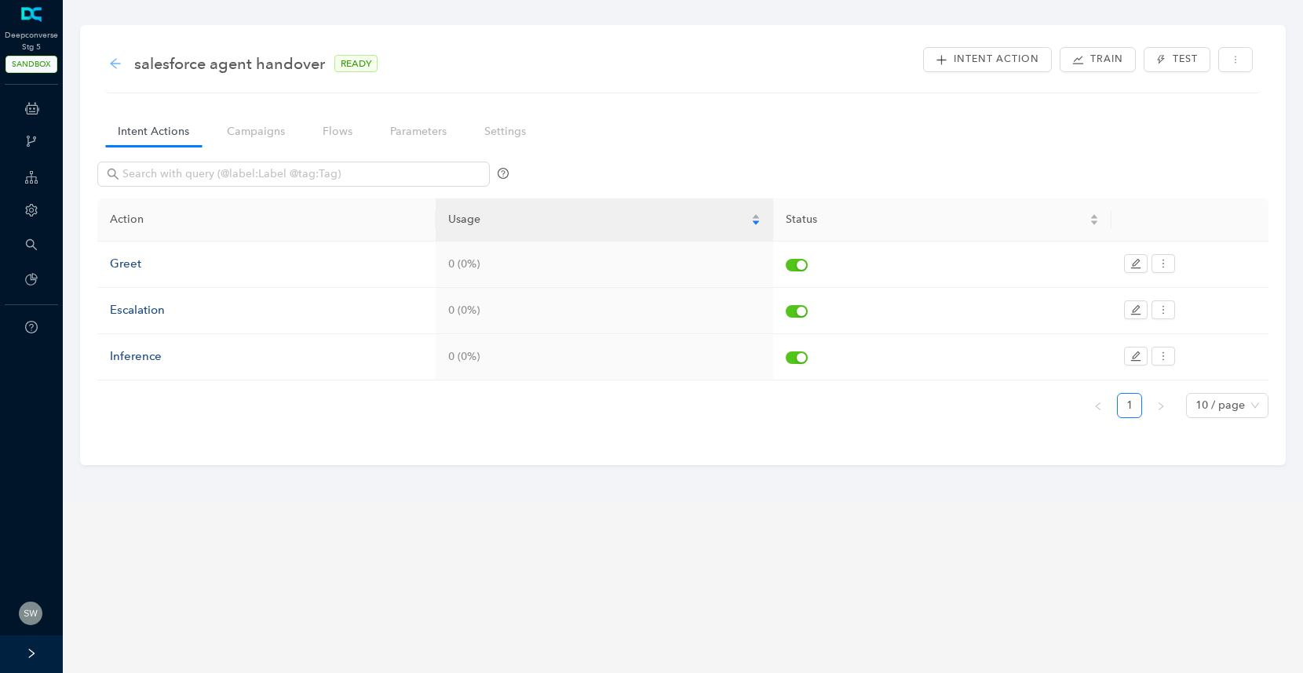
click at [113, 62] on icon "arrow-left" at bounding box center [115, 63] width 13 height 13
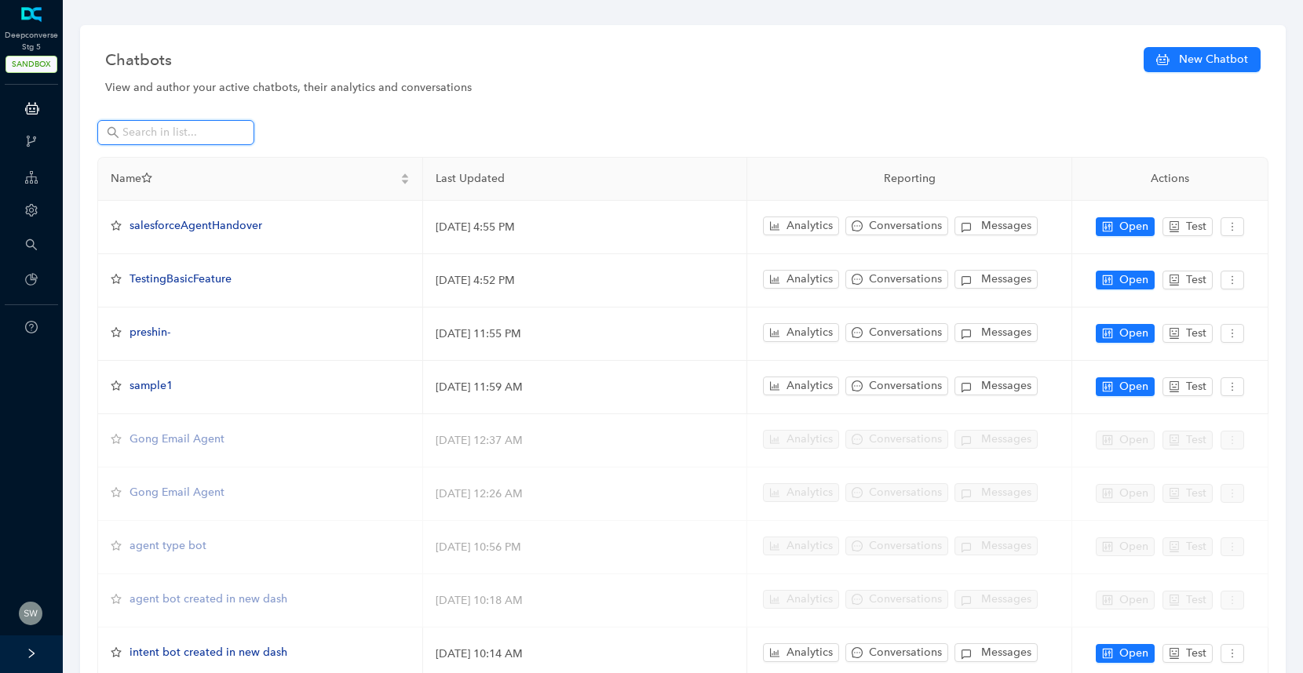
click at [187, 129] on input "text" at bounding box center [177, 132] width 110 height 17
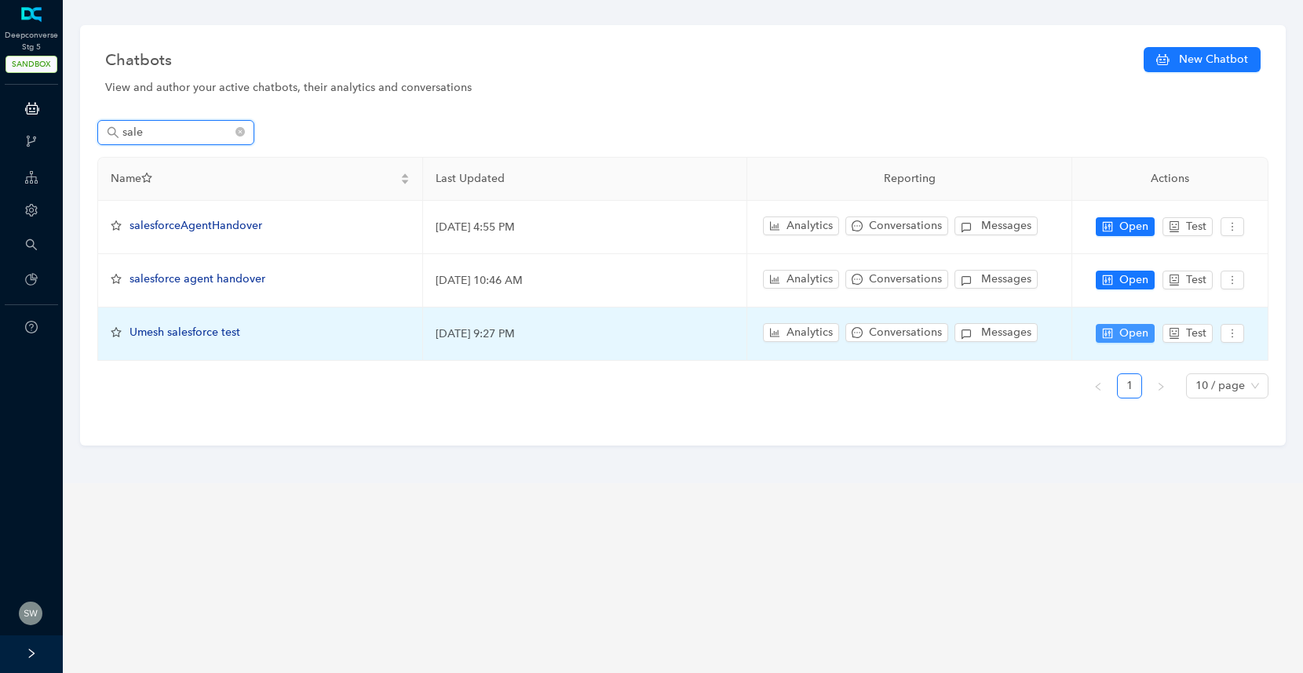
type input "sale"
click at [1098, 332] on button "Open" at bounding box center [1125, 333] width 59 height 19
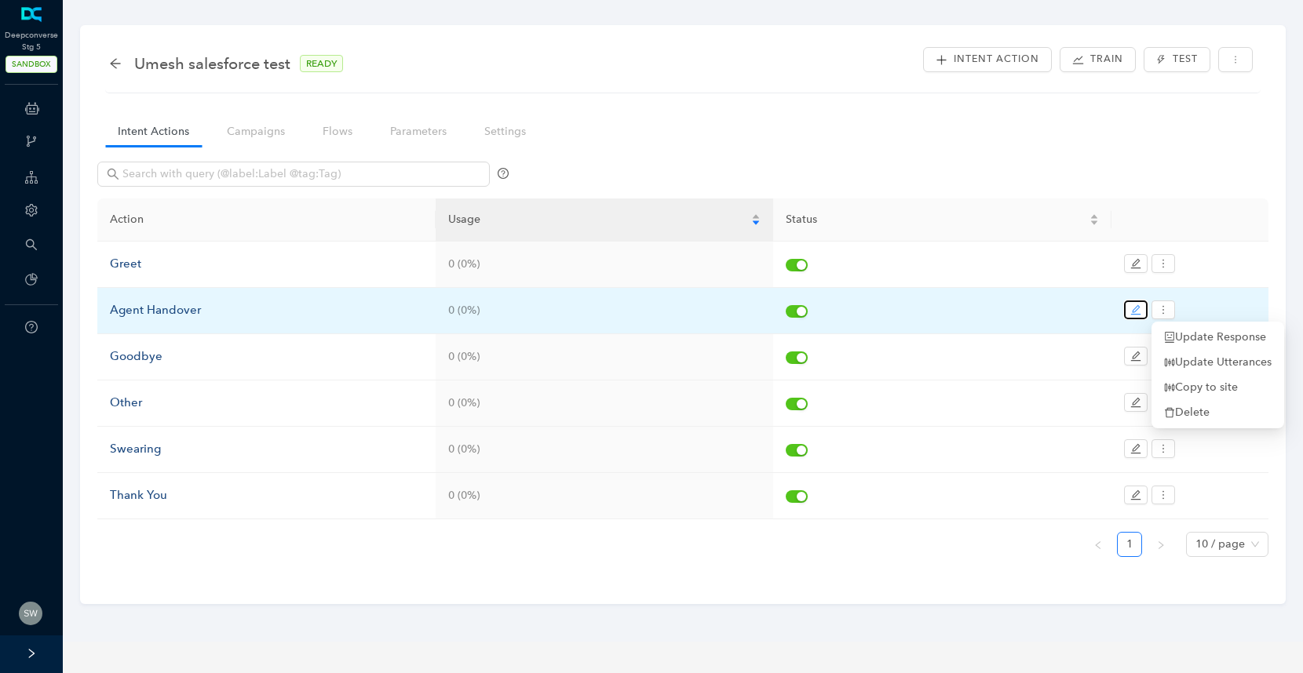
click at [1144, 308] on button "button" at bounding box center [1136, 310] width 24 height 19
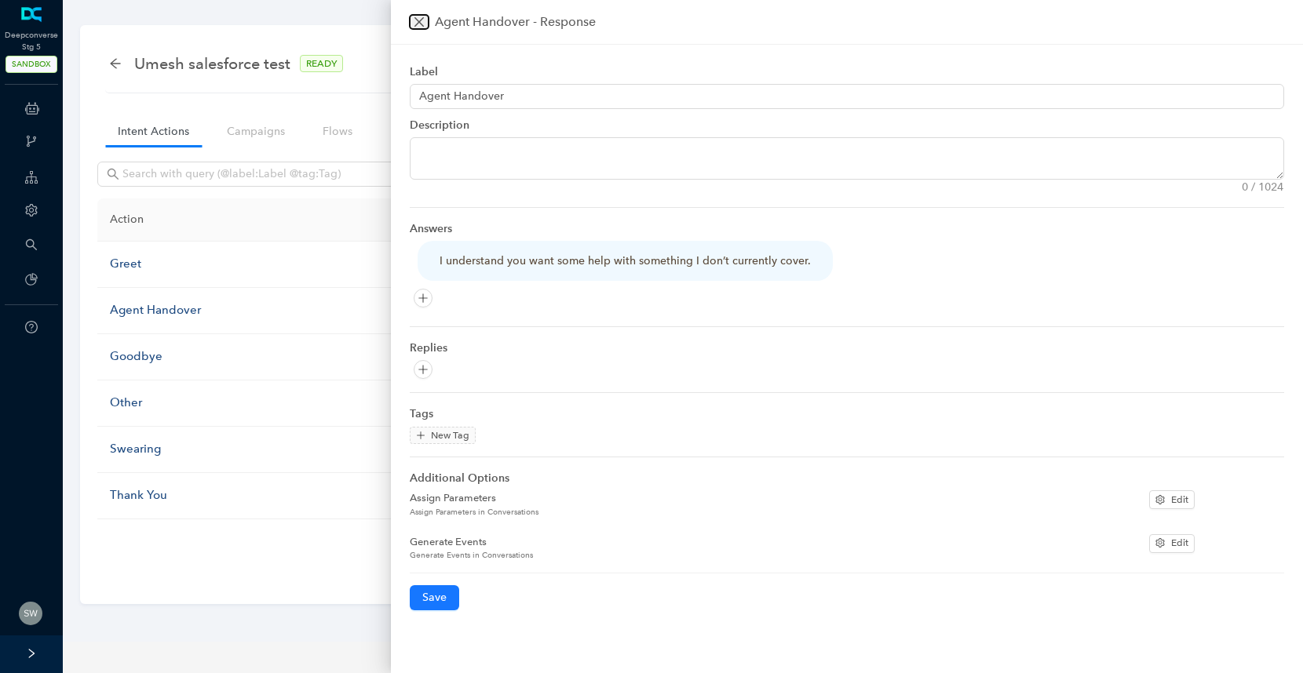
click at [427, 24] on button "Close" at bounding box center [419, 22] width 19 height 14
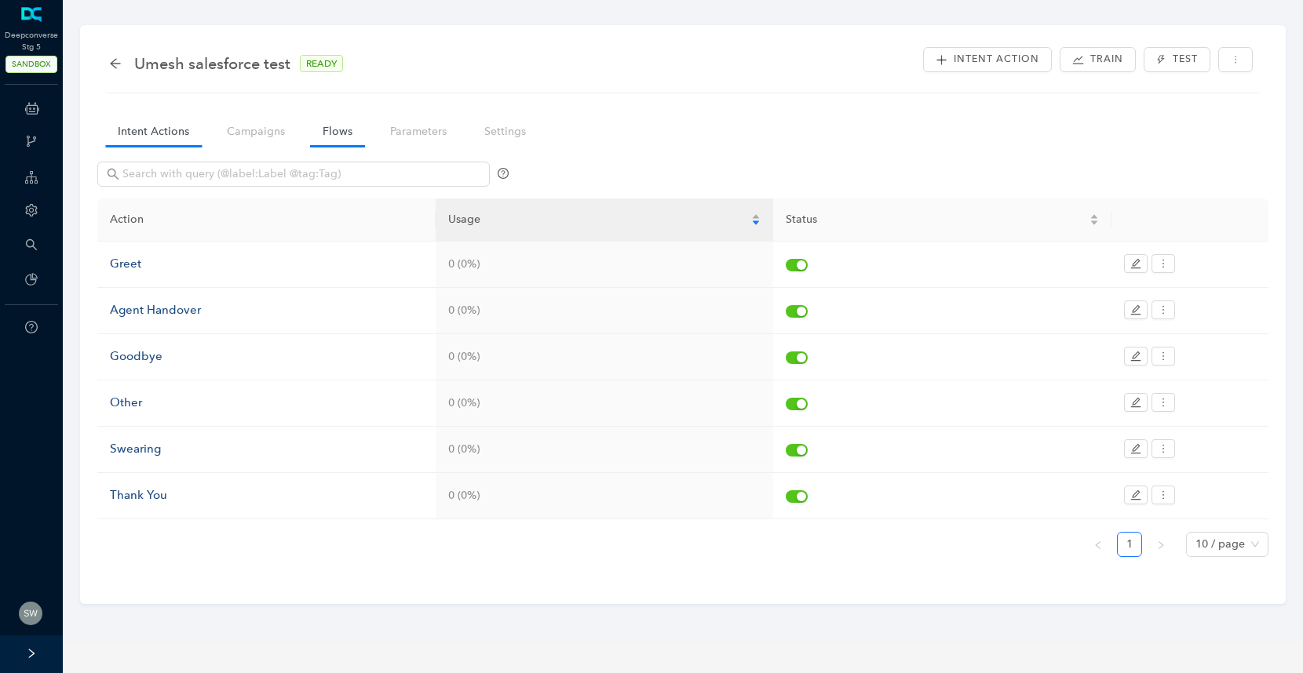
click at [331, 132] on link "Flows" at bounding box center [337, 131] width 55 height 29
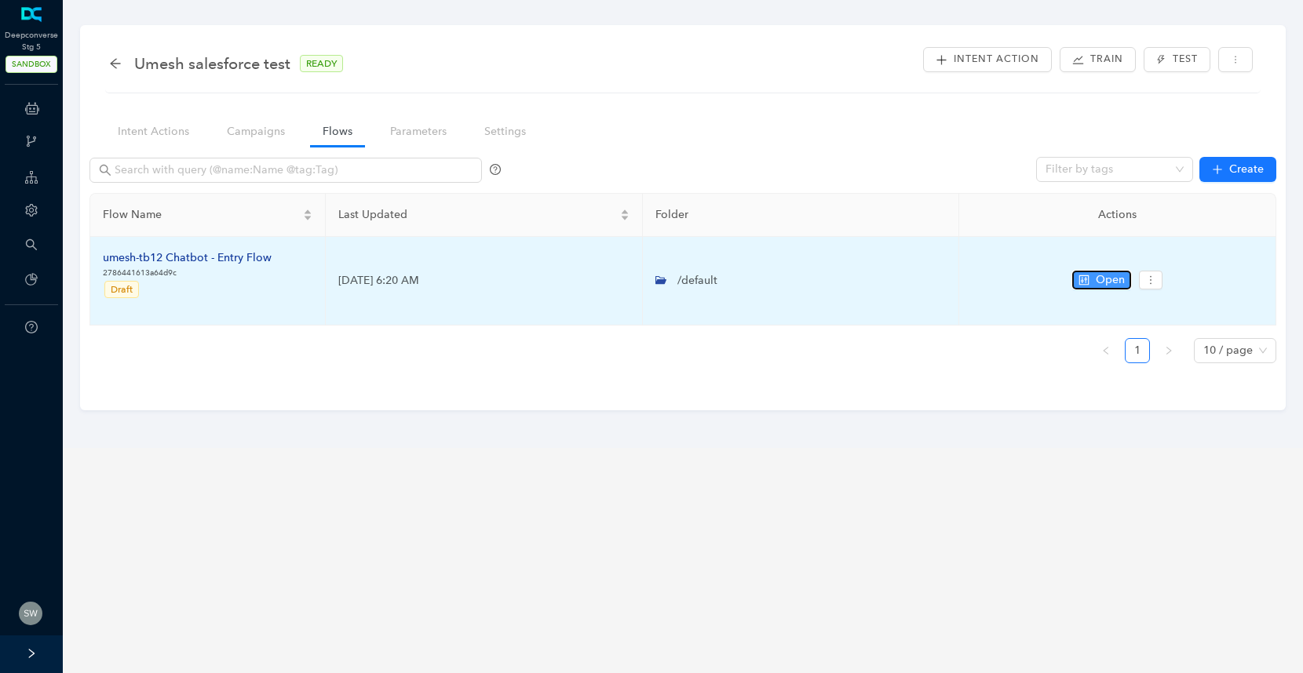
click at [1096, 279] on span "Open" at bounding box center [1110, 280] width 29 height 17
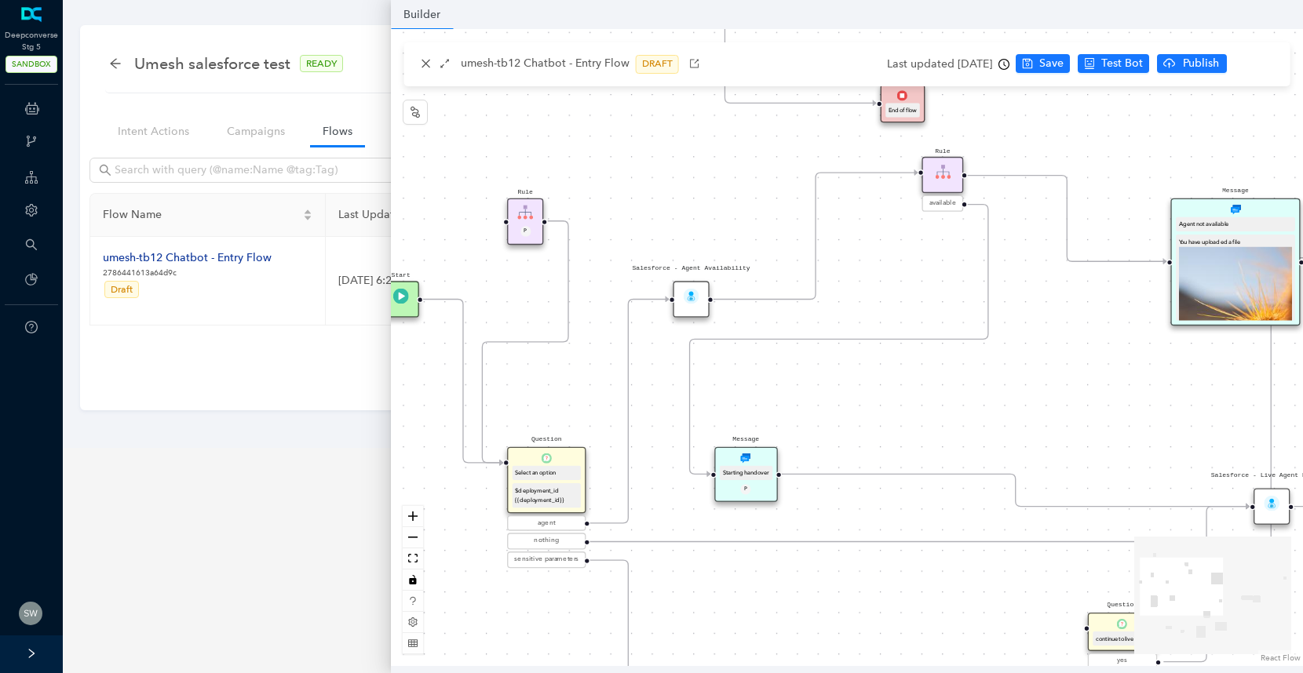
click at [694, 296] on img at bounding box center [692, 297] width 16 height 16
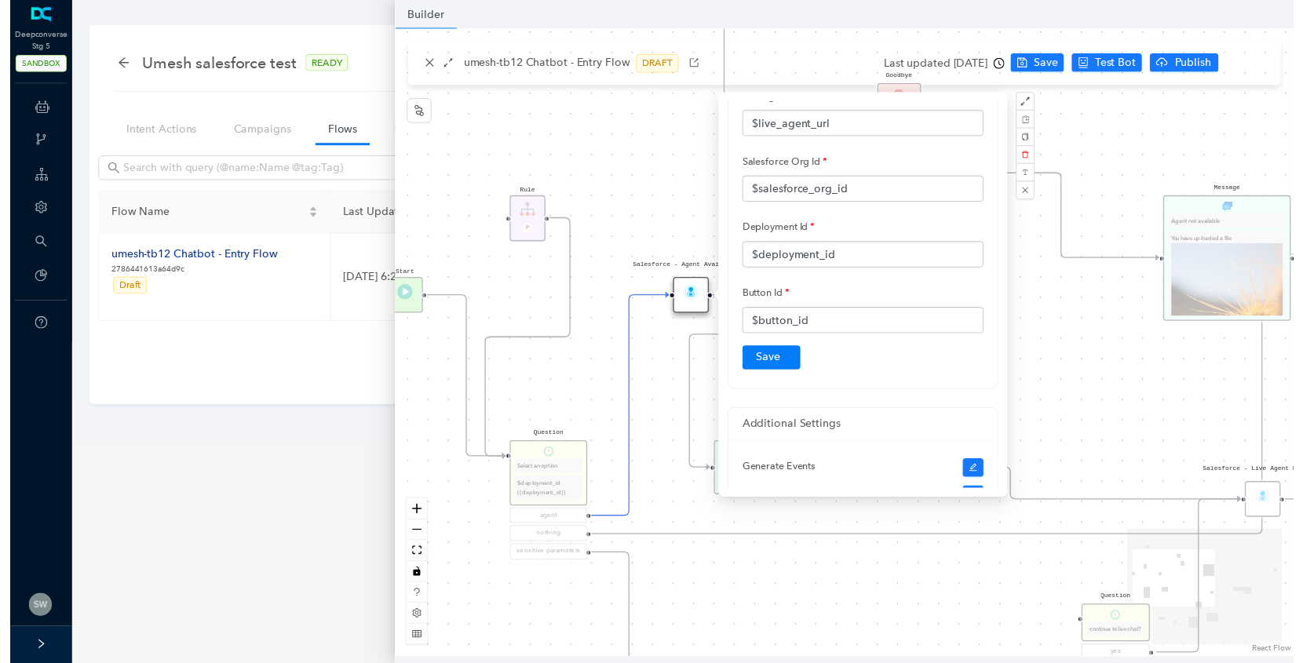
scroll to position [102, 0]
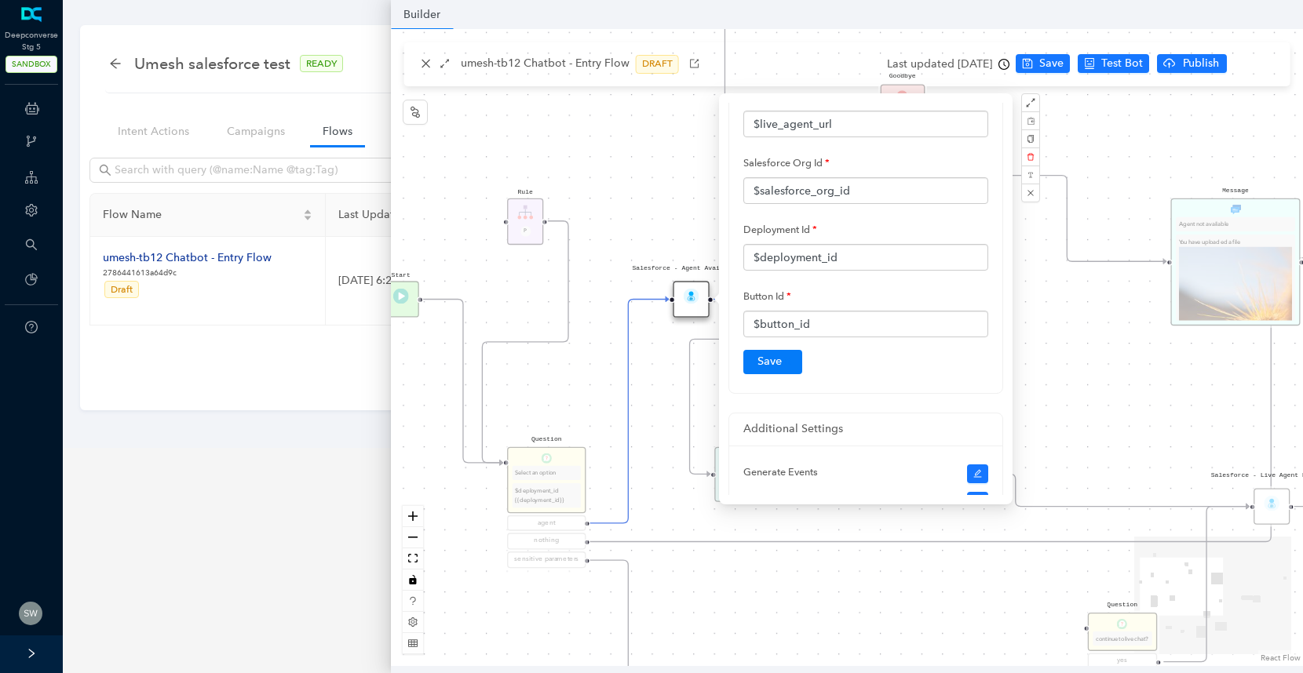
click at [683, 213] on div "Start greet Salesforce - Live Agent Handover Salesforce - Agent Availability Qu…" at bounding box center [847, 347] width 912 height 637
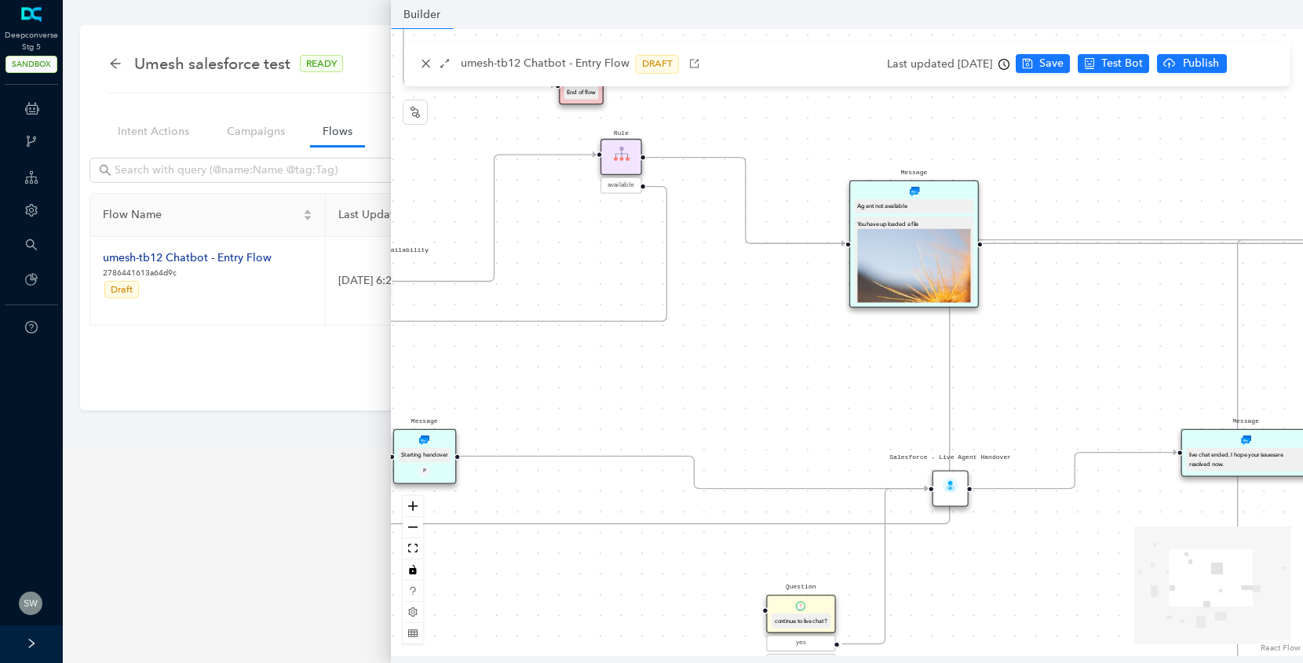
click at [961, 496] on div "Salesforce - Live Agent Handover" at bounding box center [950, 489] width 36 height 36
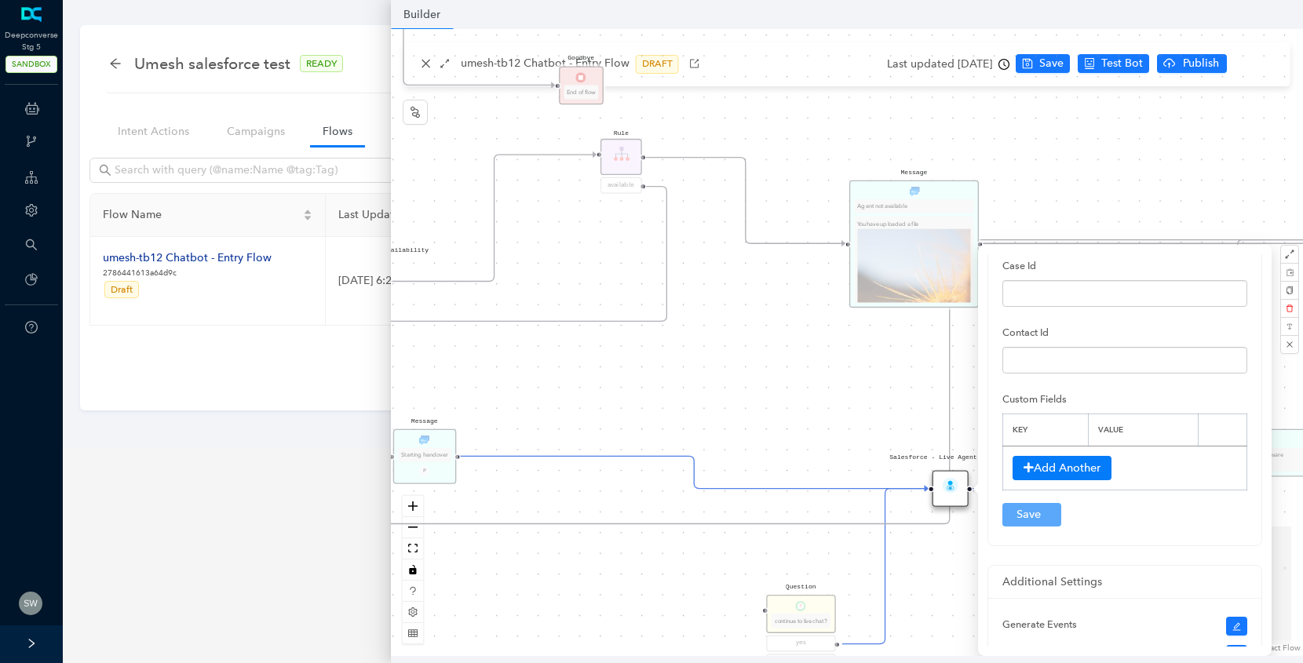
scroll to position [471, 0]
click at [863, 413] on div "Start greet Salesforce - Live Agent Handover Salesforce - Agent Availability Qu…" at bounding box center [847, 342] width 912 height 627
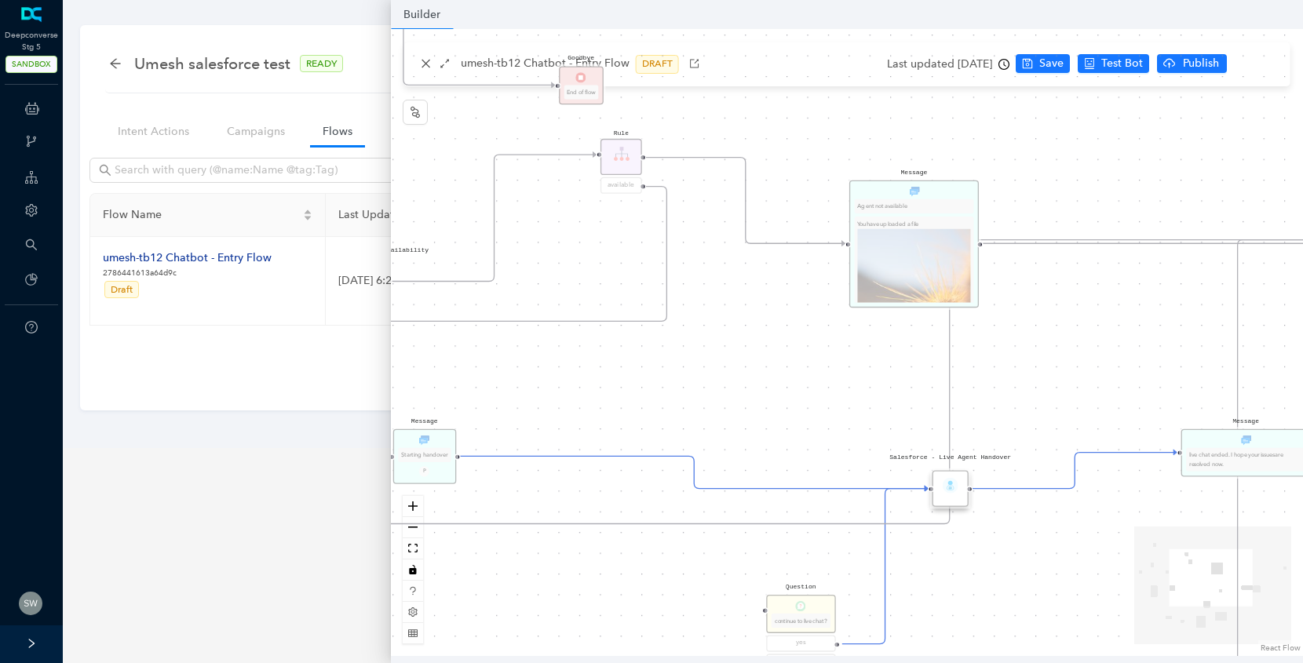
scroll to position [0, 0]
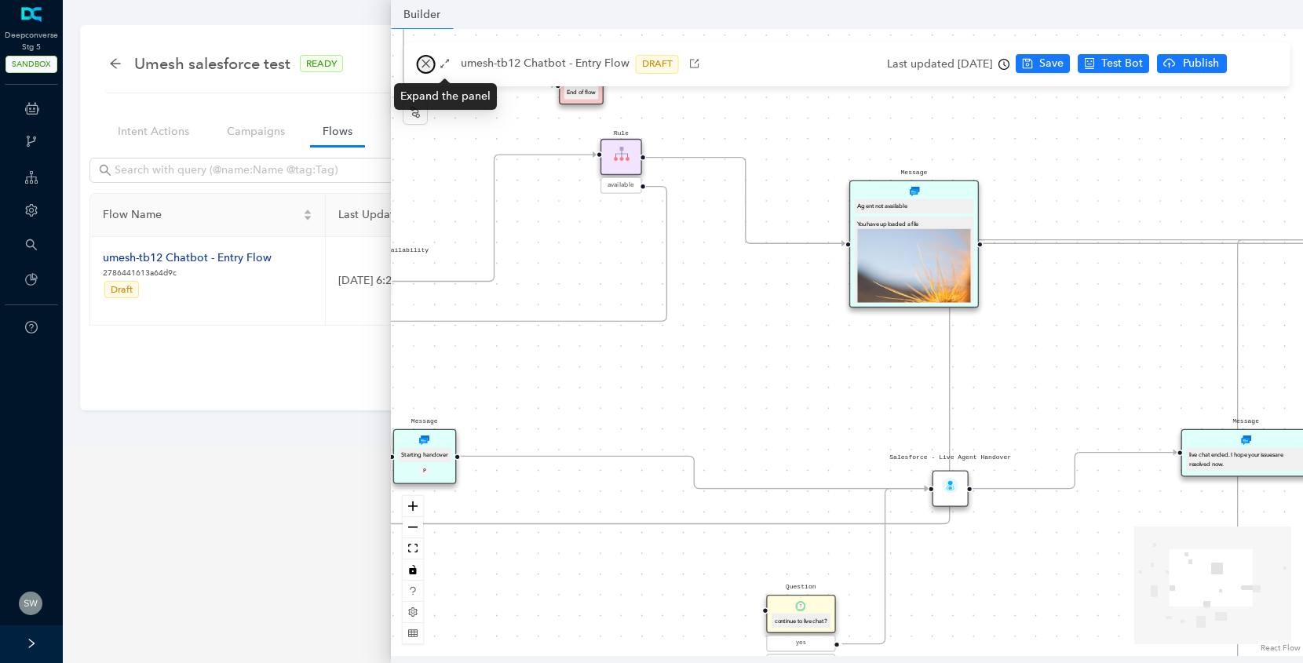
click at [426, 61] on icon "close" at bounding box center [426, 63] width 11 height 11
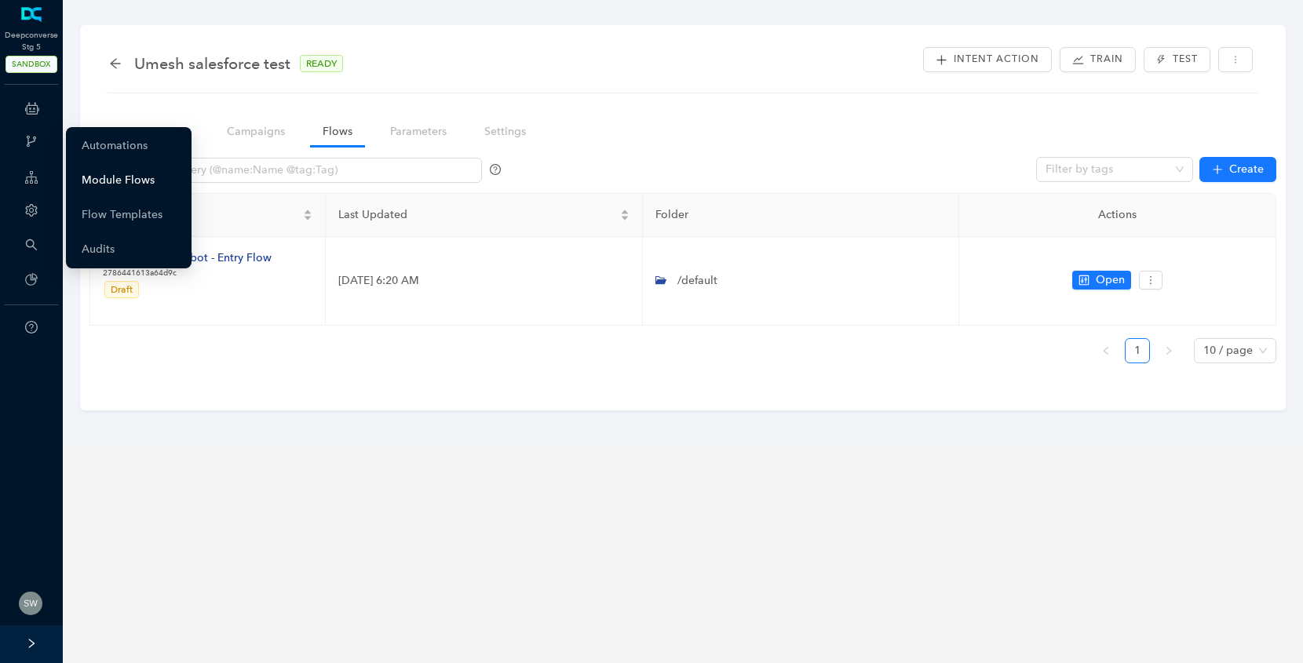
click at [93, 174] on link "Module Flows" at bounding box center [118, 180] width 73 height 31
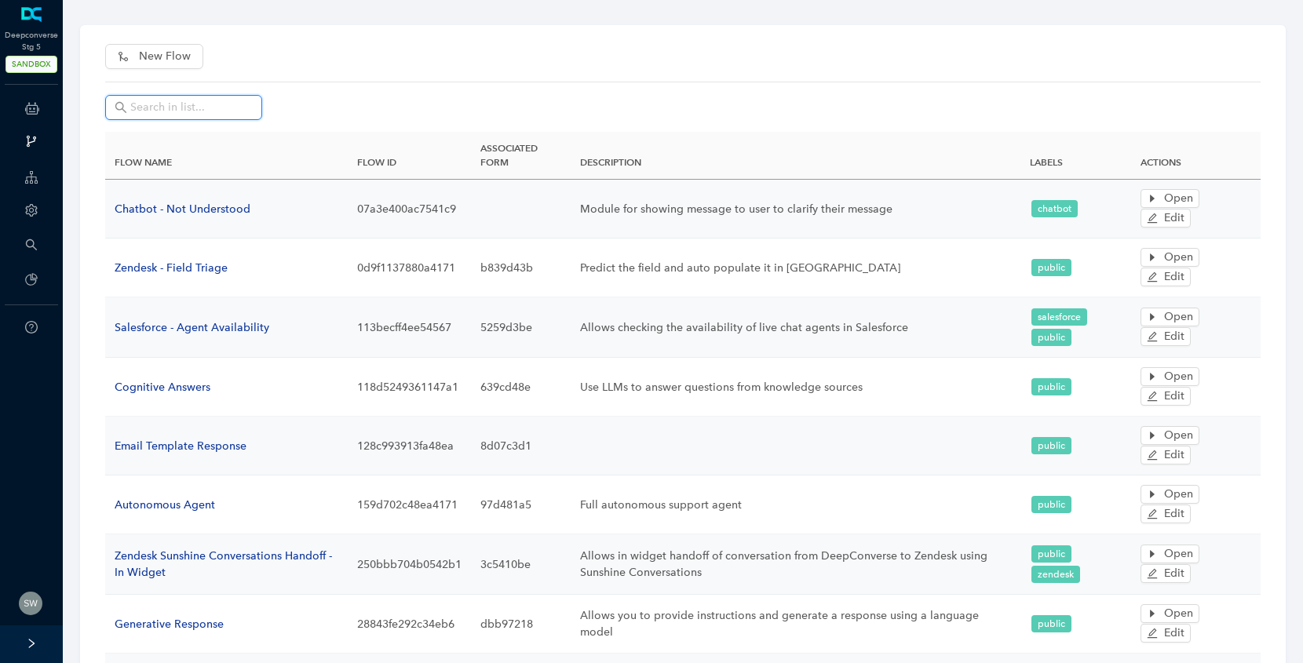
click at [209, 104] on input "text" at bounding box center [191, 107] width 122 height 17
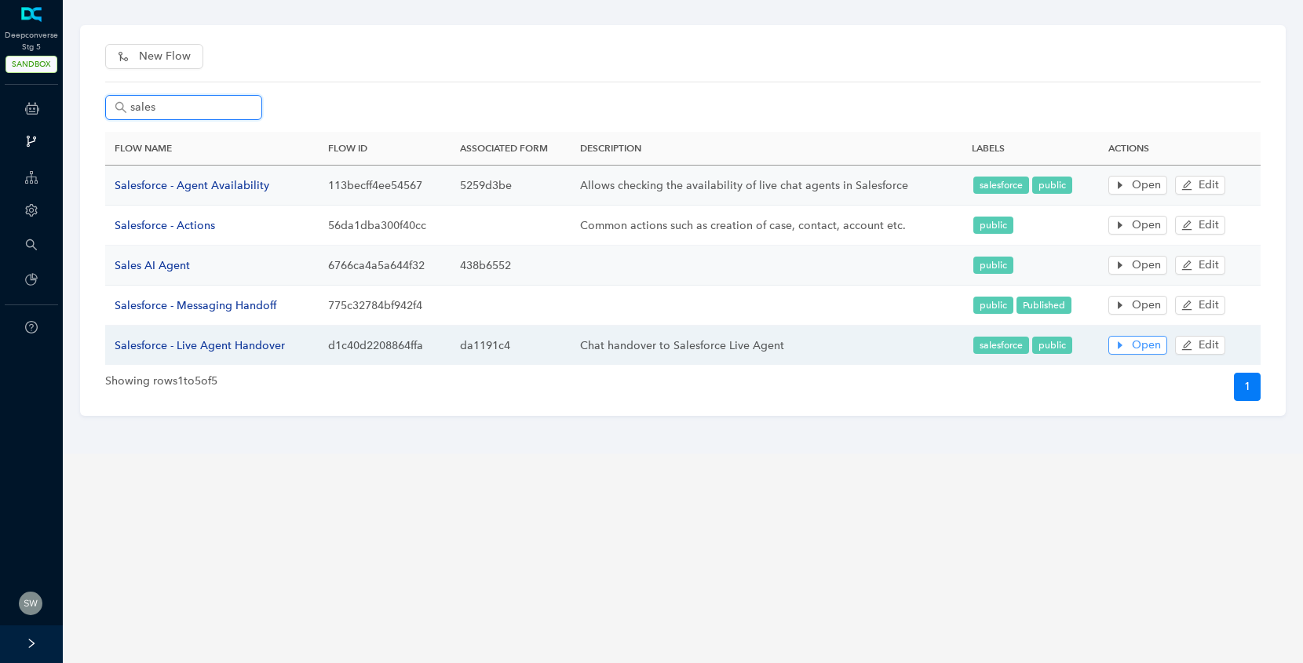
type input "sales"
click at [1127, 346] on button "Open" at bounding box center [1137, 345] width 59 height 19
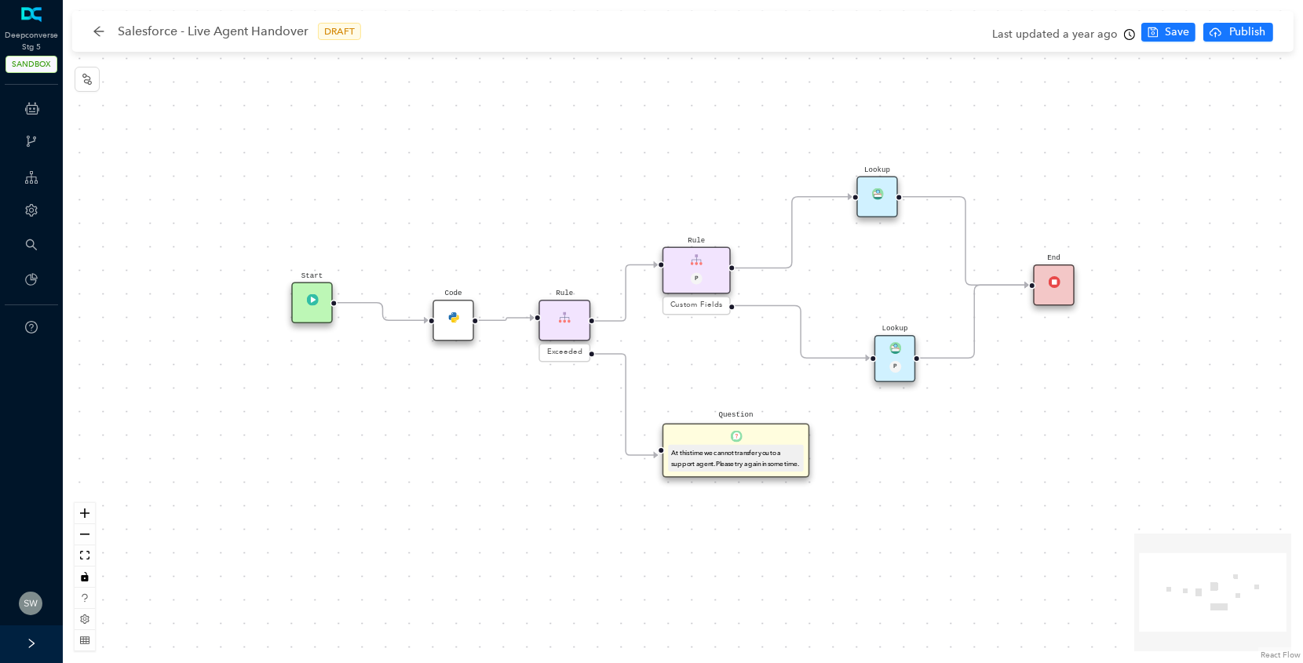
click at [892, 193] on div "Lookup" at bounding box center [877, 198] width 42 height 42
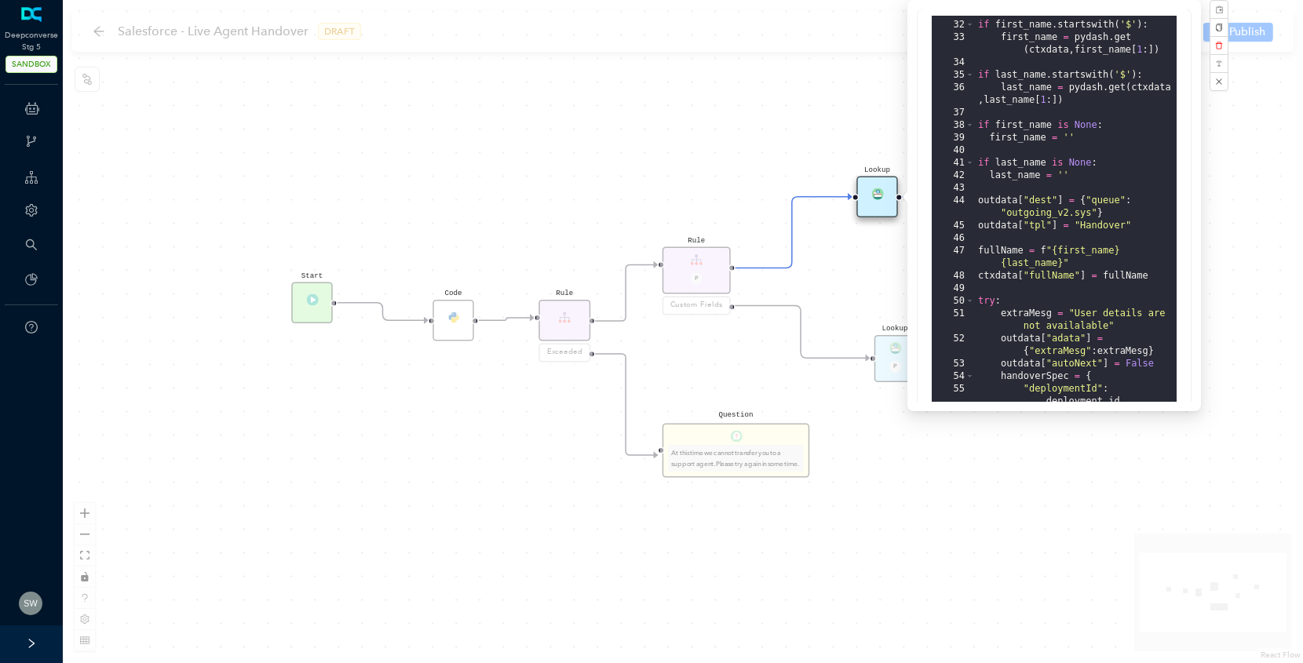
scroll to position [641, 0]
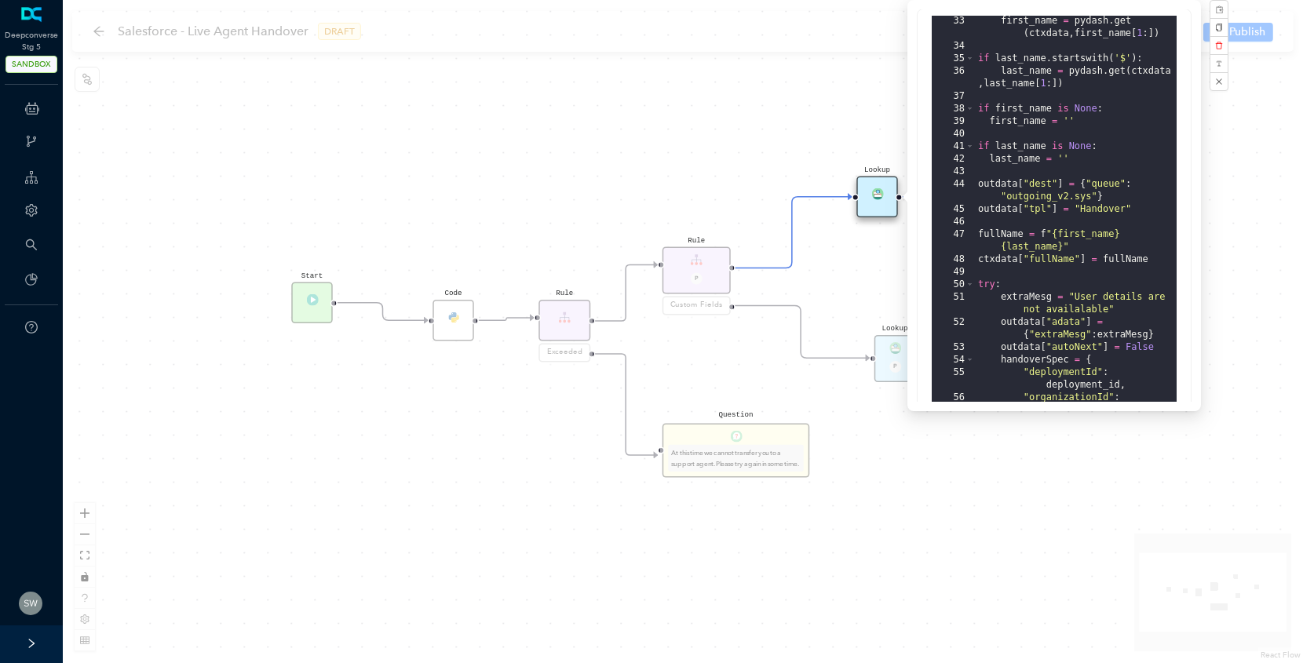
click at [1056, 487] on div "Start Lookup End Rule P Custom Fields Lookup P Code Rule Exceeded Question At t…" at bounding box center [683, 331] width 1240 height 663
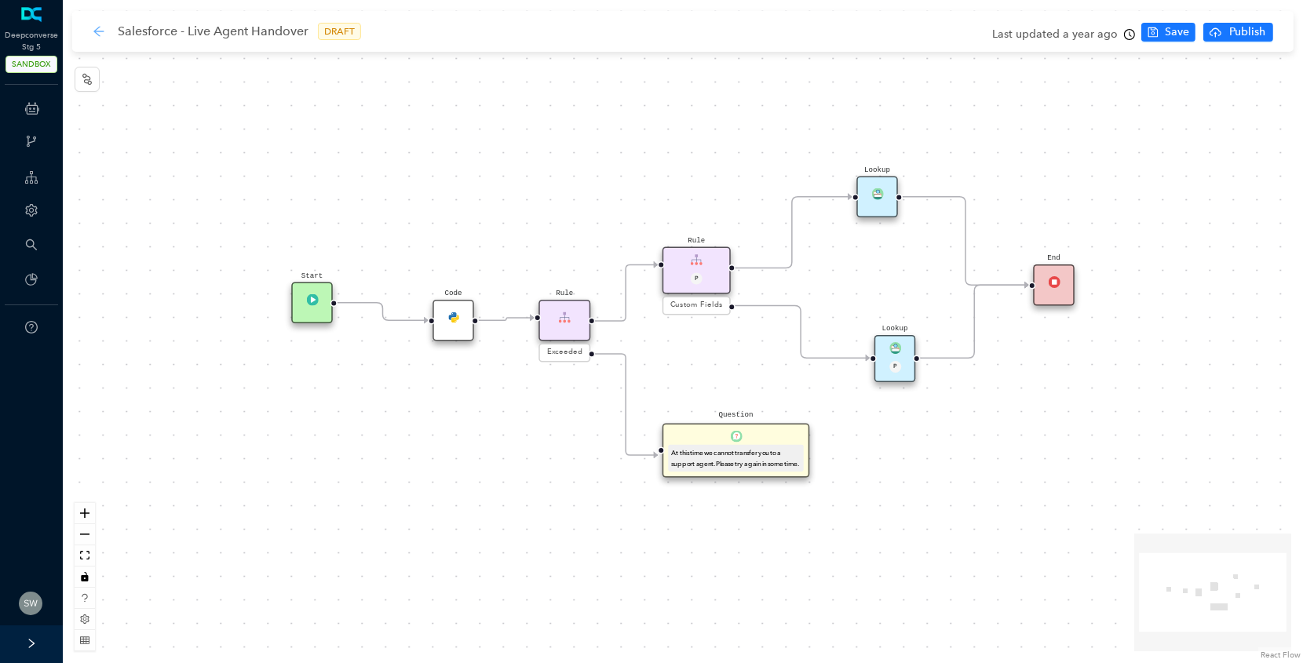
click at [104, 28] on icon "arrow-left" at bounding box center [99, 31] width 13 height 13
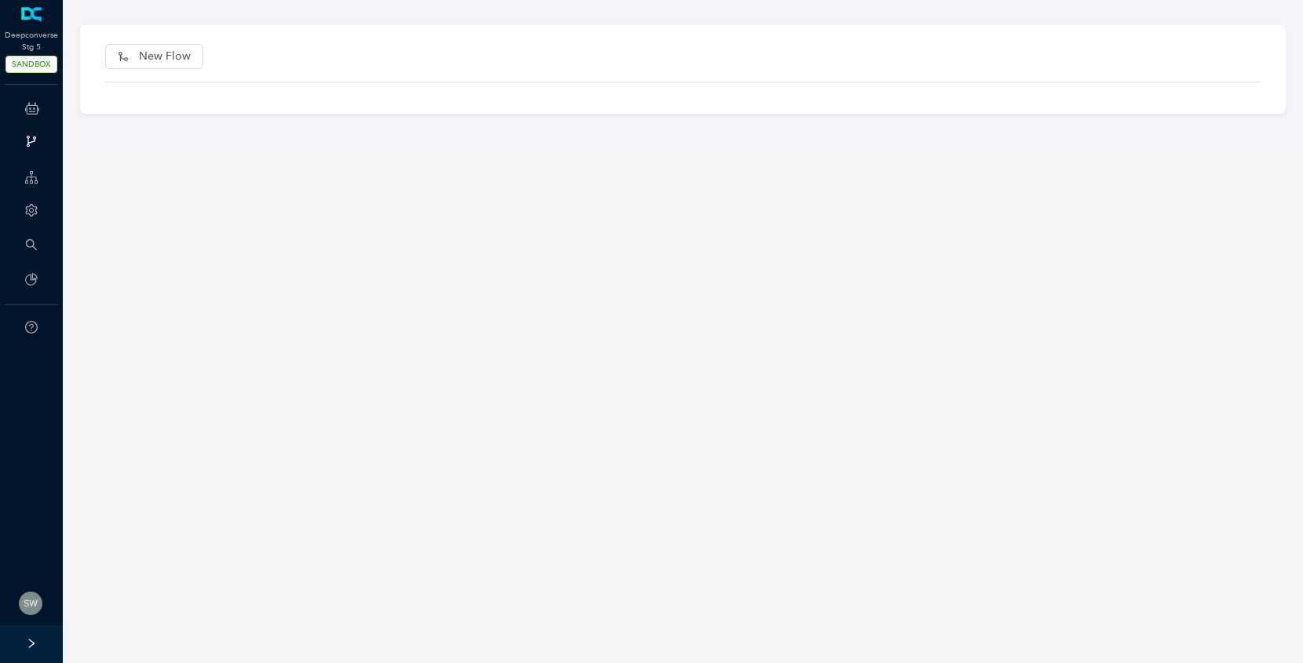
click at [104, 28] on div "New Flow" at bounding box center [683, 75] width 1256 height 151
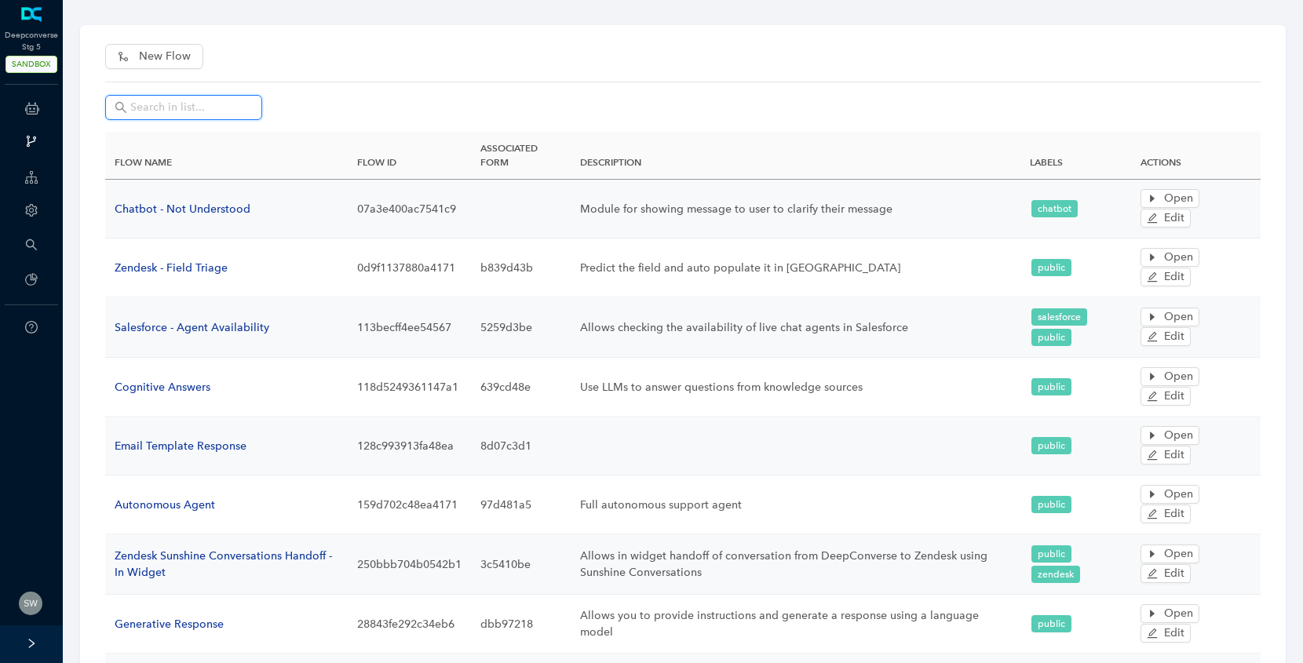
click at [212, 104] on input "text" at bounding box center [191, 107] width 122 height 17
click at [220, 100] on input "text" at bounding box center [191, 107] width 122 height 17
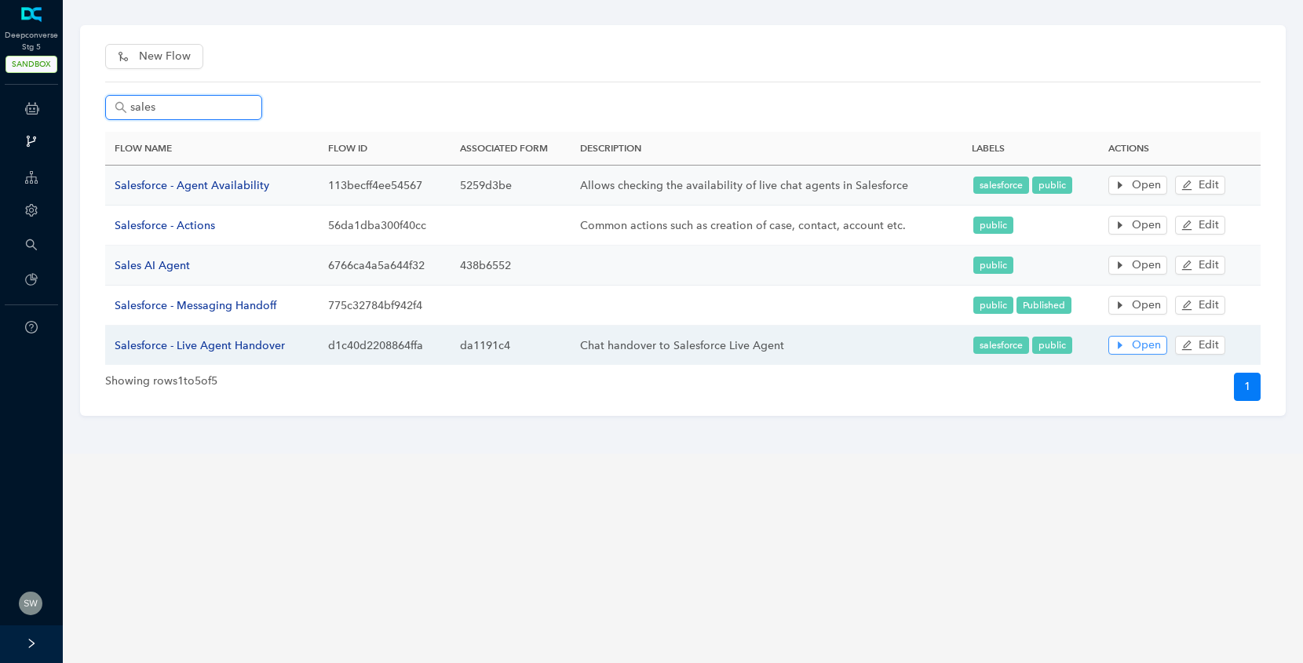
type input "sales"
click at [1163, 348] on button "Open" at bounding box center [1137, 345] width 59 height 19
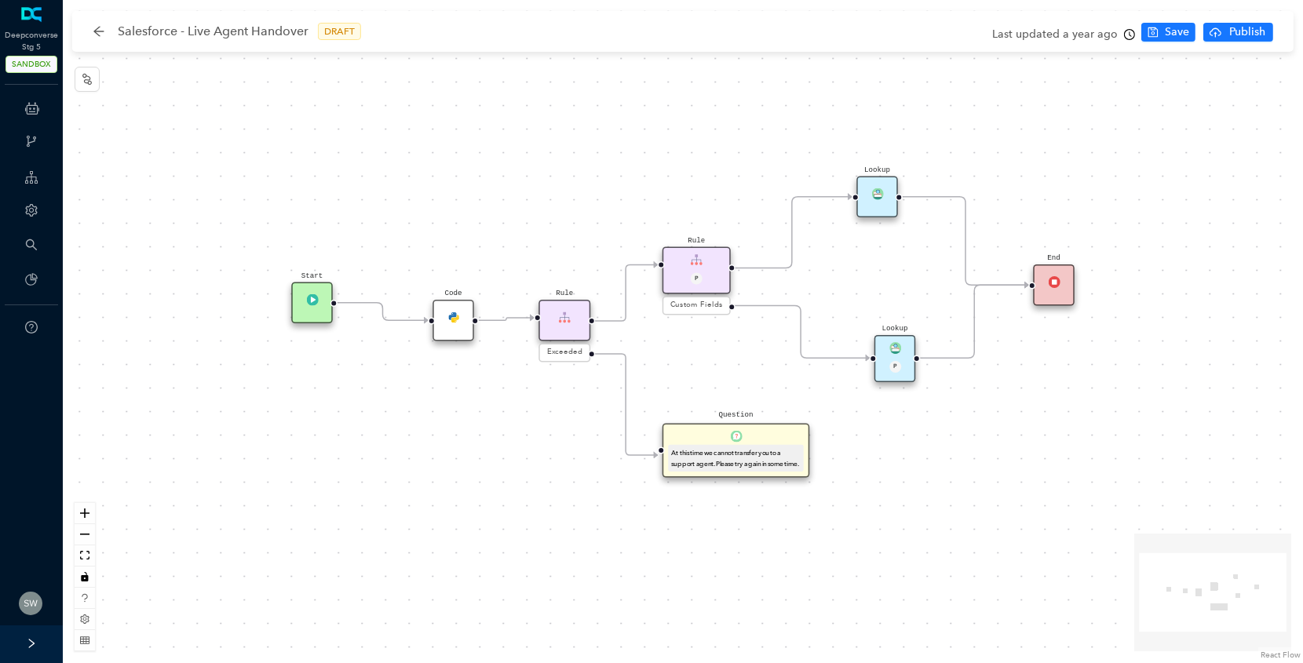
click at [870, 206] on div "Lookup" at bounding box center [877, 198] width 42 height 42
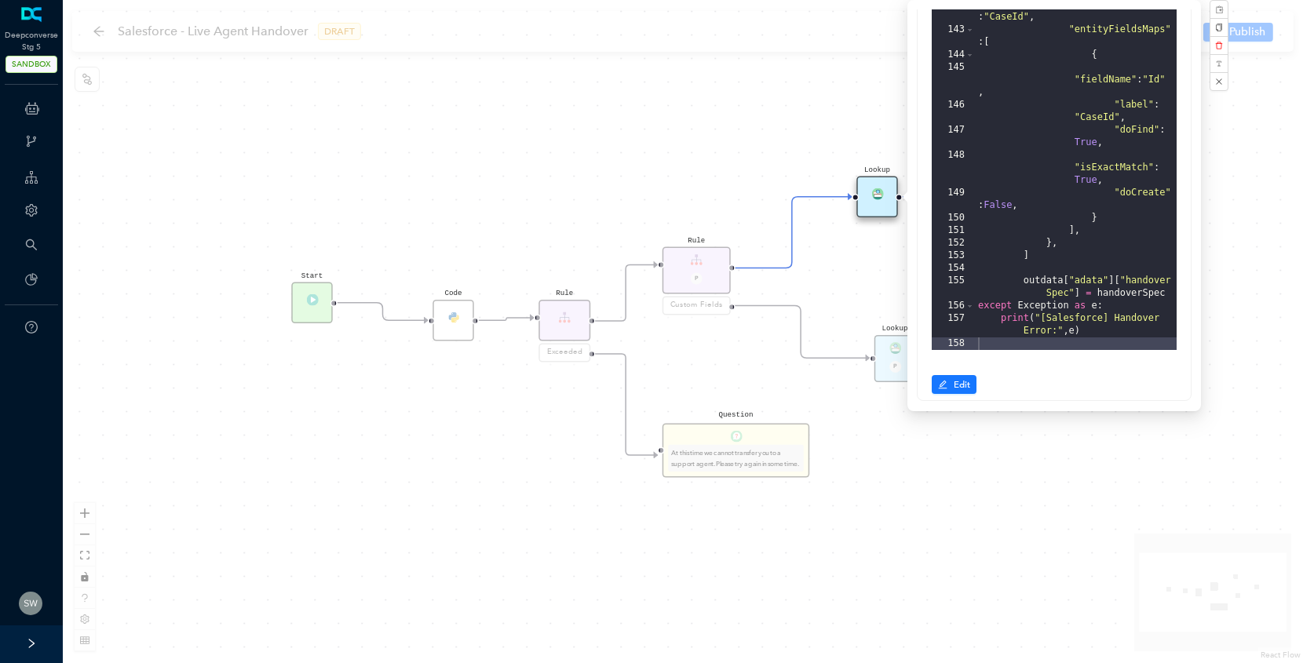
scroll to position [89, 0]
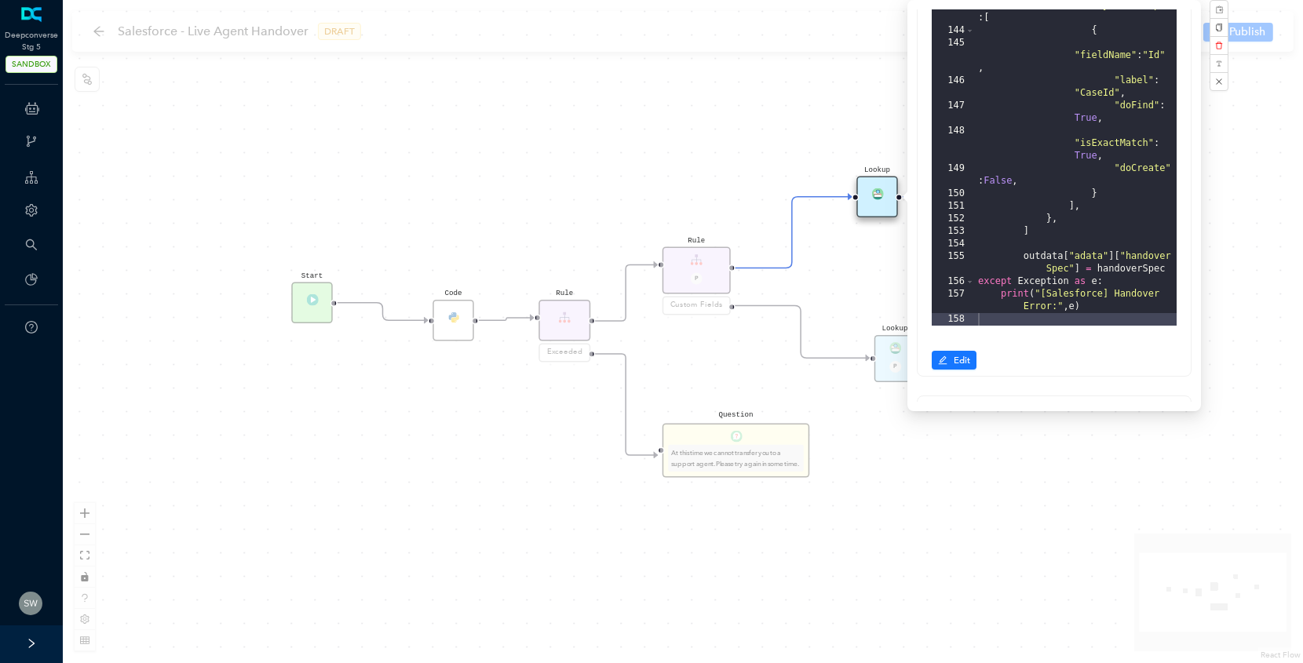
click at [1021, 489] on div "Start Lookup End Rule P Custom Fields Lookup P Code Rule Exceeded Question At t…" at bounding box center [683, 331] width 1240 height 663
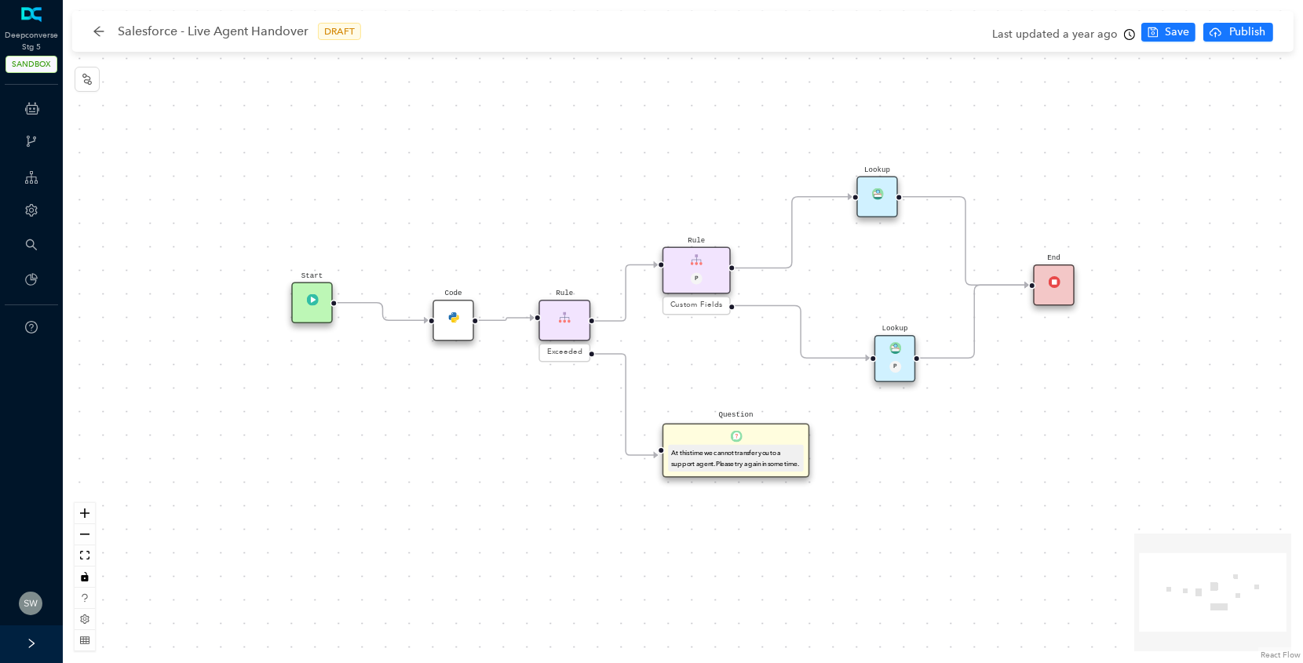
click at [886, 197] on div "Lookup" at bounding box center [877, 198] width 42 height 42
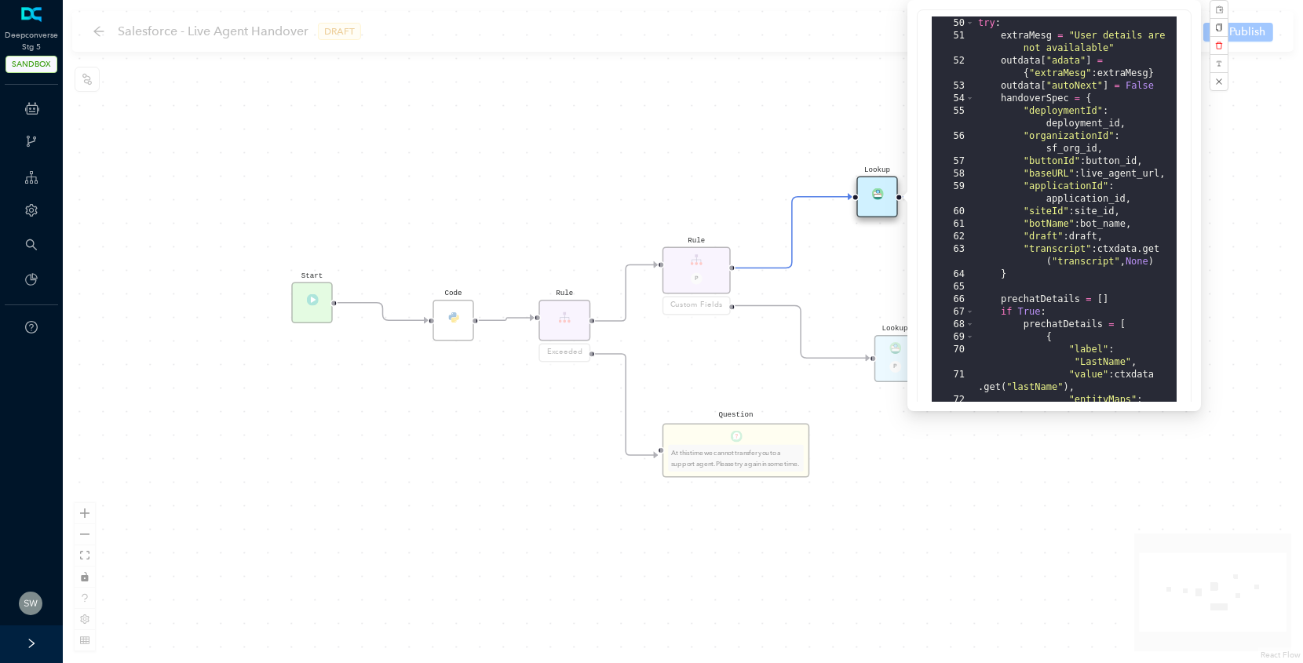
scroll to position [903, 0]
click at [965, 441] on div "Start Lookup End Rule P Custom Fields Lookup P Code Rule Exceeded Question At t…" at bounding box center [683, 331] width 1240 height 663
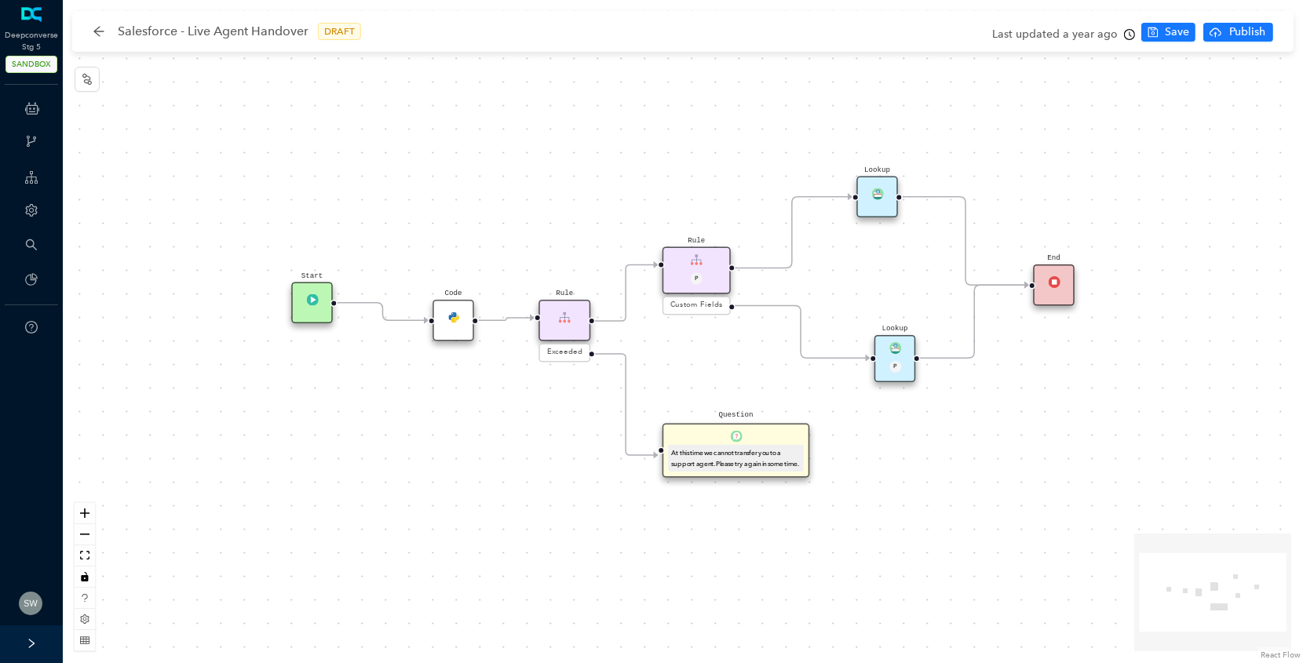
click at [884, 195] on div "Lookup" at bounding box center [877, 198] width 42 height 42
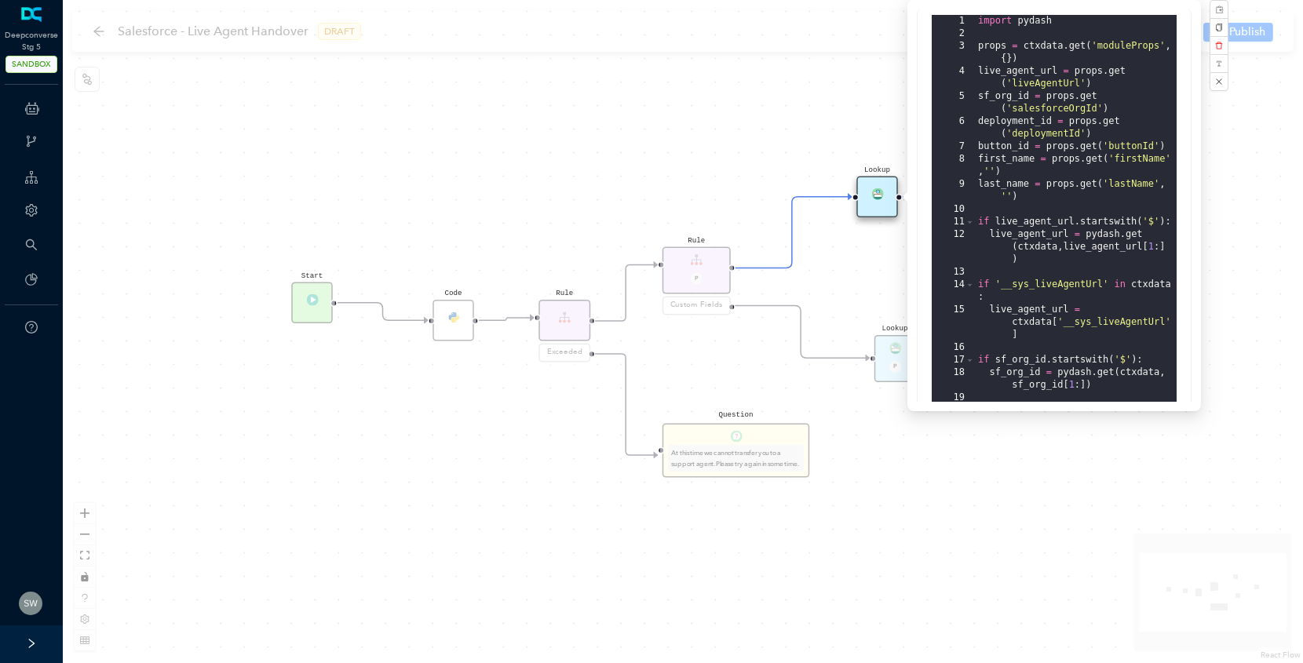
scroll to position [0, 0]
click at [821, 133] on div "Start Lookup End Rule P Custom Fields Lookup P Code Rule Exceeded Question At t…" at bounding box center [683, 331] width 1240 height 663
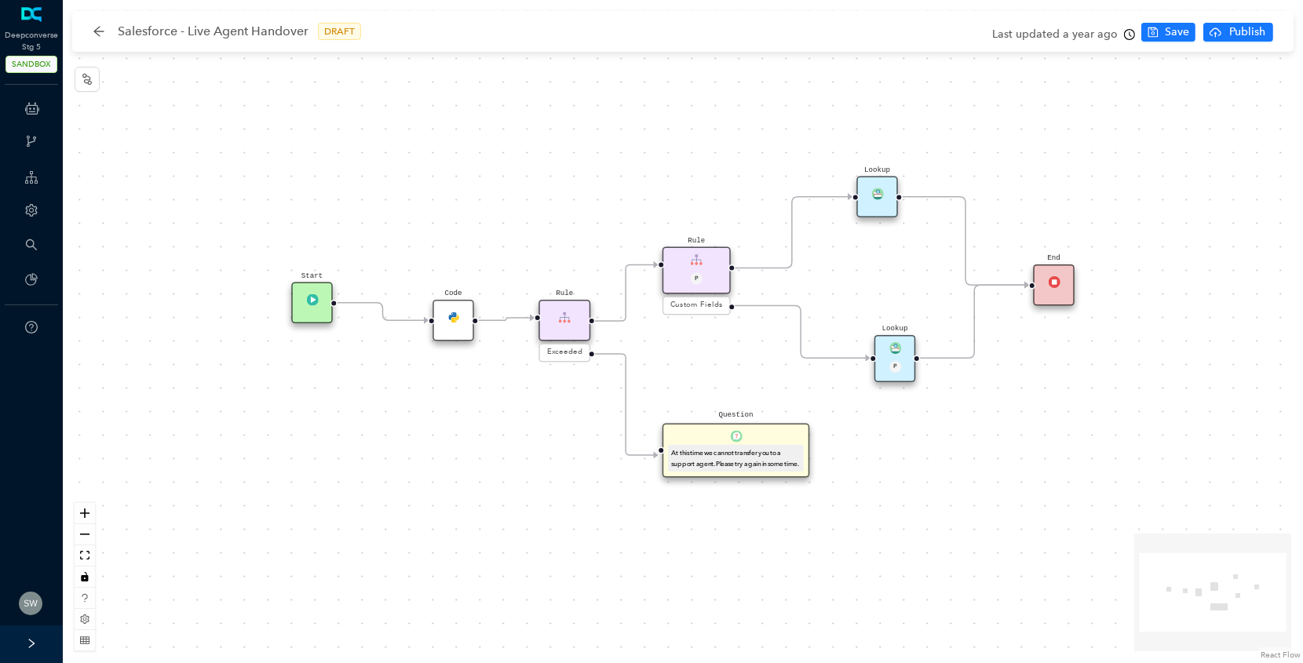
click at [875, 199] on div "Lookup" at bounding box center [877, 198] width 42 height 42
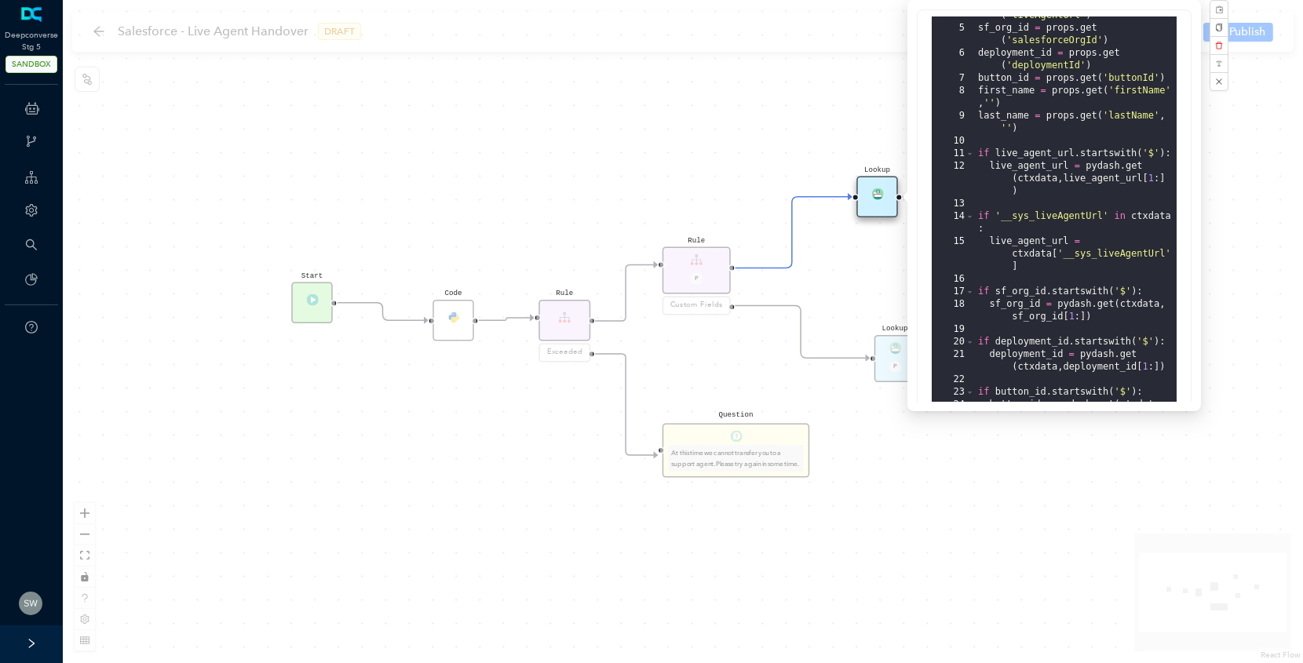
scroll to position [70, 0]
click at [1016, 90] on div "live_agent_url = props . get ( 'liveAgentUrl' ) sf_org_id = props . get ( 'sale…" at bounding box center [1076, 221] width 202 height 448
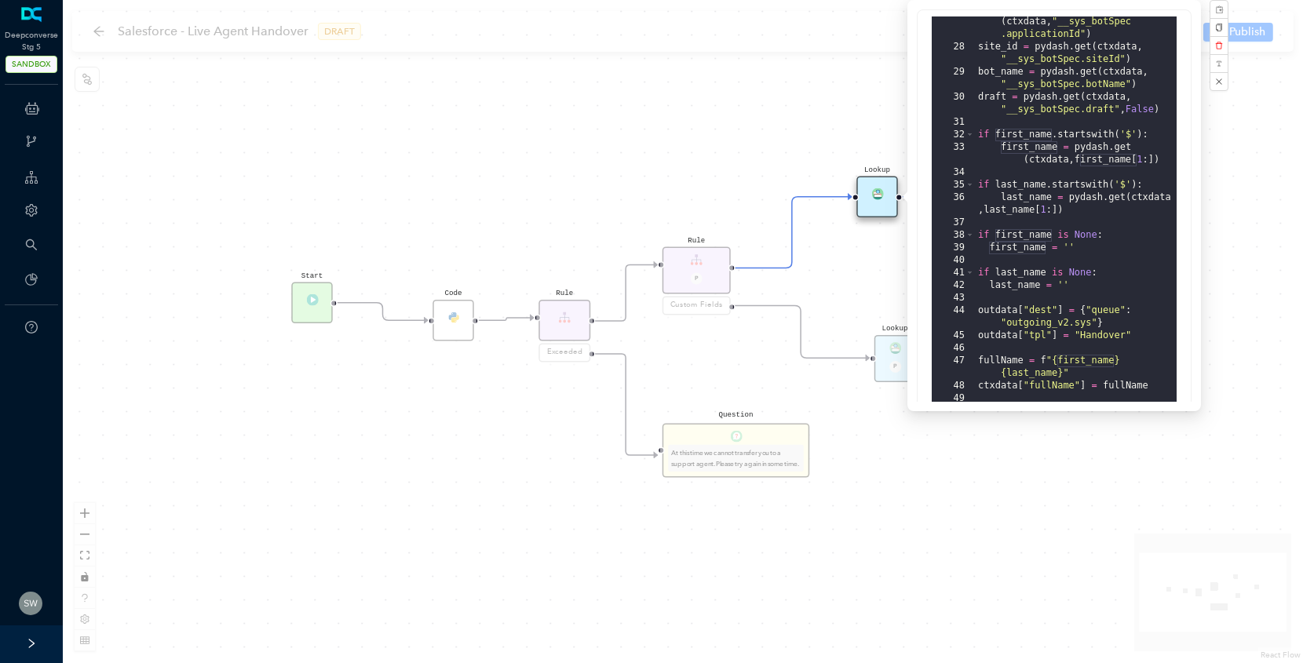
scroll to position [525, 0]
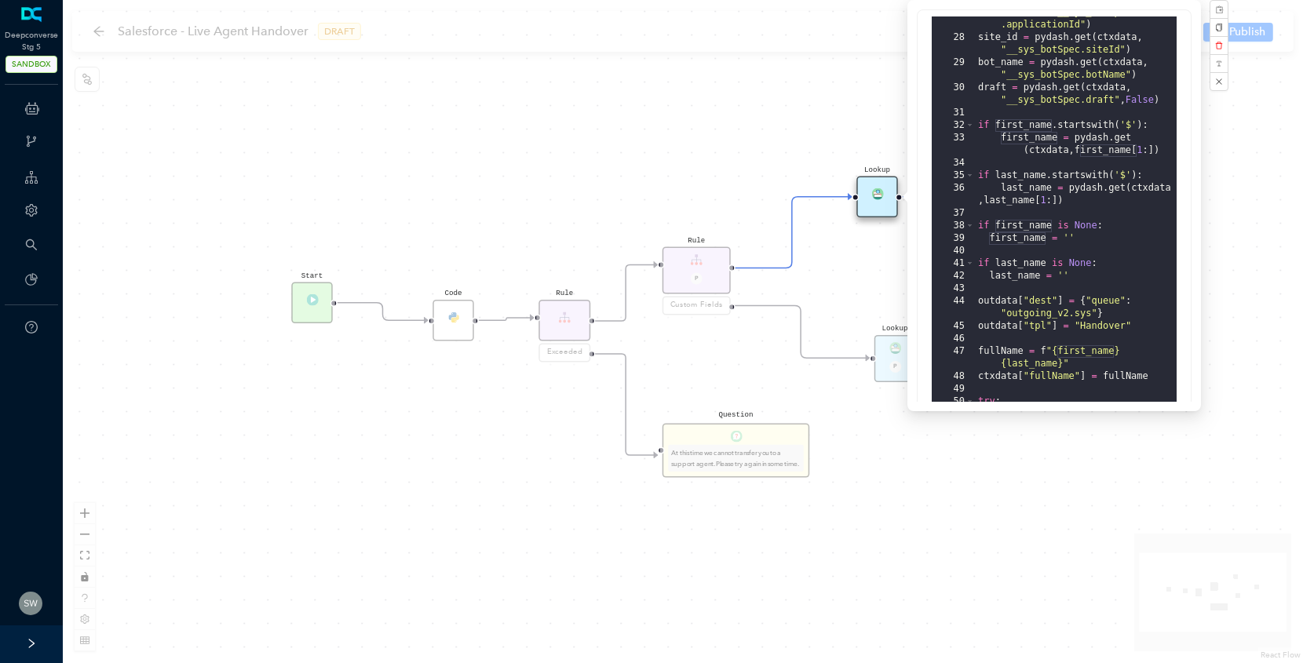
click at [293, 73] on div "Start Lookup End Rule P Custom Fields Lookup P Code Rule Exceeded Question At t…" at bounding box center [683, 331] width 1240 height 663
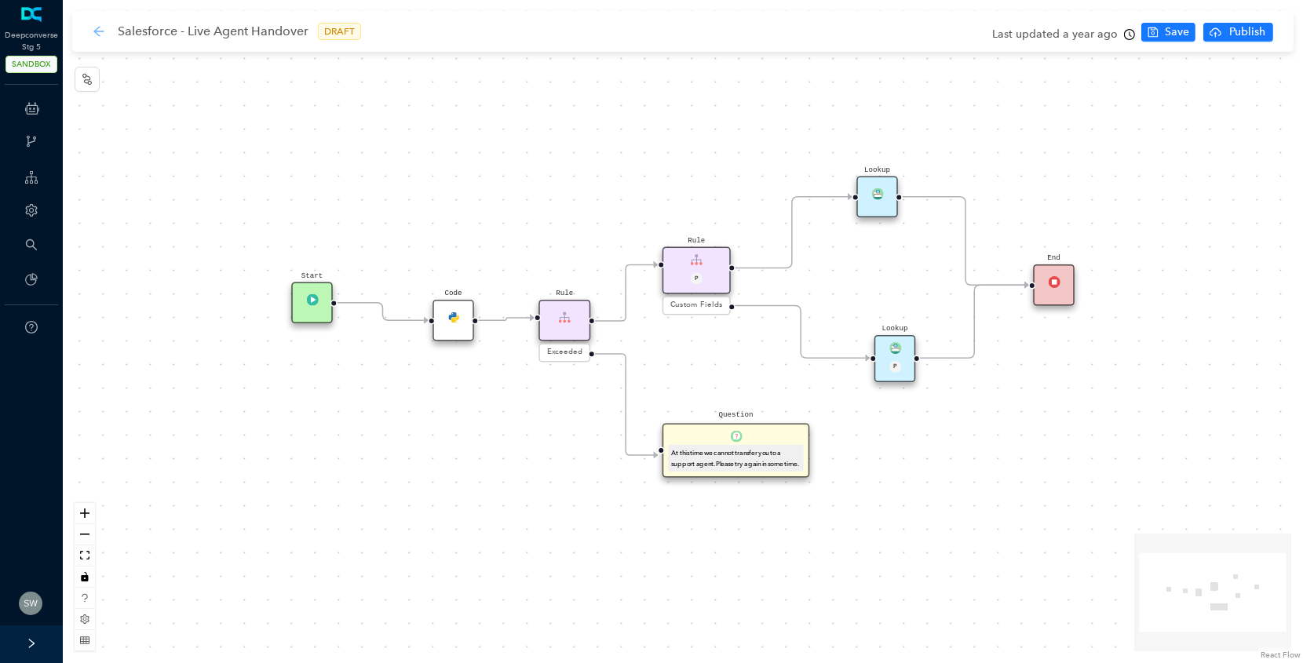
click at [100, 31] on icon "arrow-left" at bounding box center [99, 31] width 13 height 13
